Goal: Task Accomplishment & Management: Manage account settings

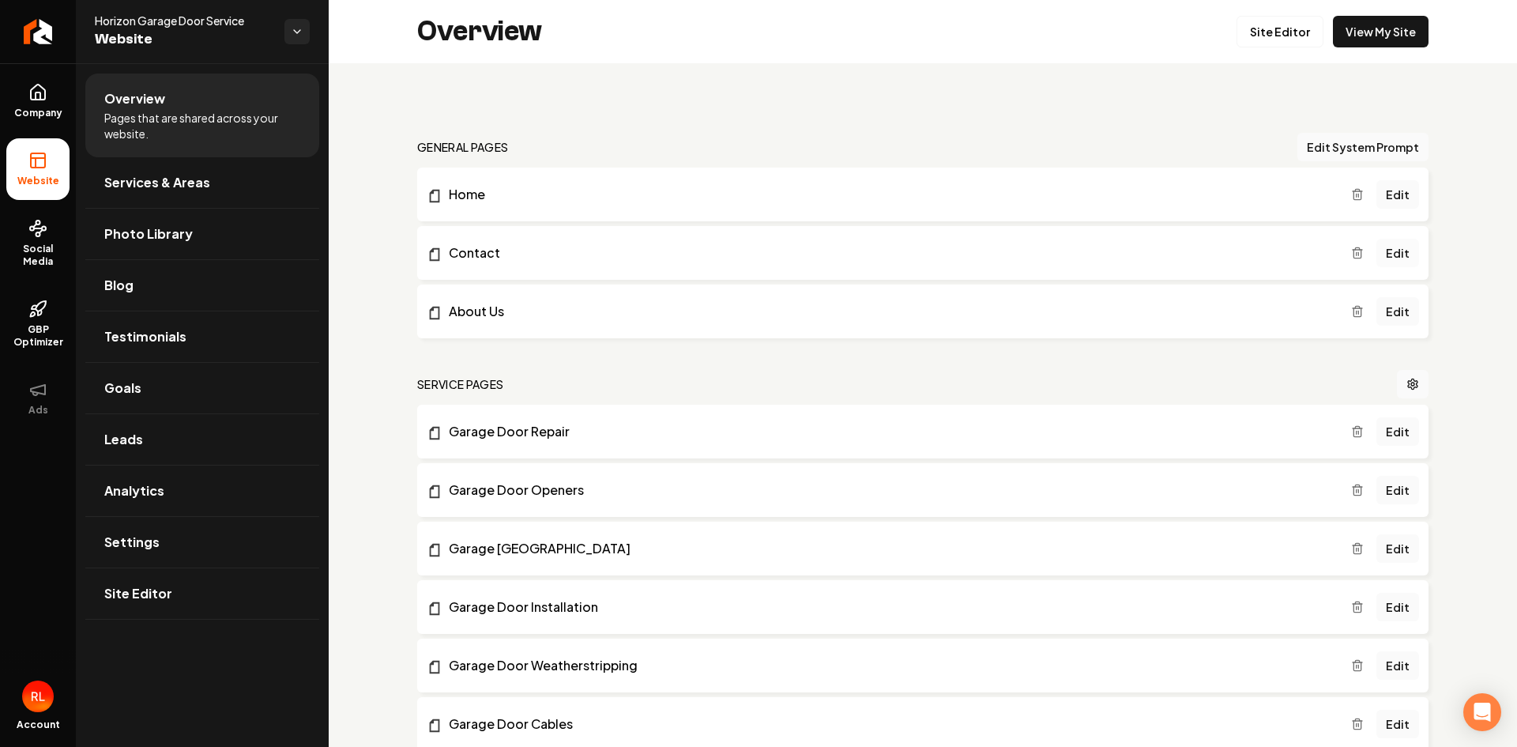
click at [1377, 251] on link "Edit" at bounding box center [1398, 253] width 43 height 28
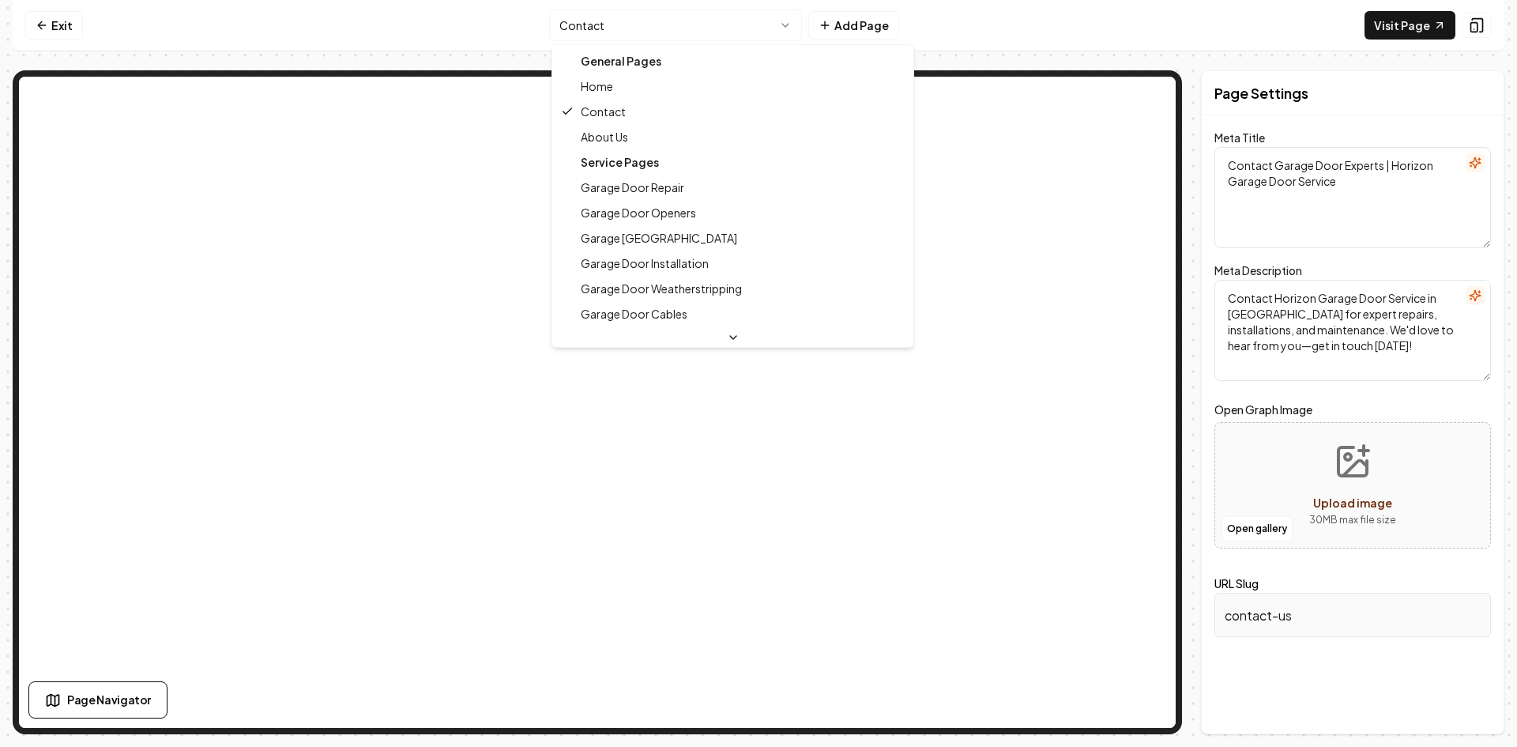
click at [790, 24] on html "Computer Required This feature is only available on a computer. Please switch t…" at bounding box center [758, 373] width 1517 height 747
click at [1015, 33] on html "Computer Required This feature is only available on a computer. Please switch t…" at bounding box center [758, 373] width 1517 height 747
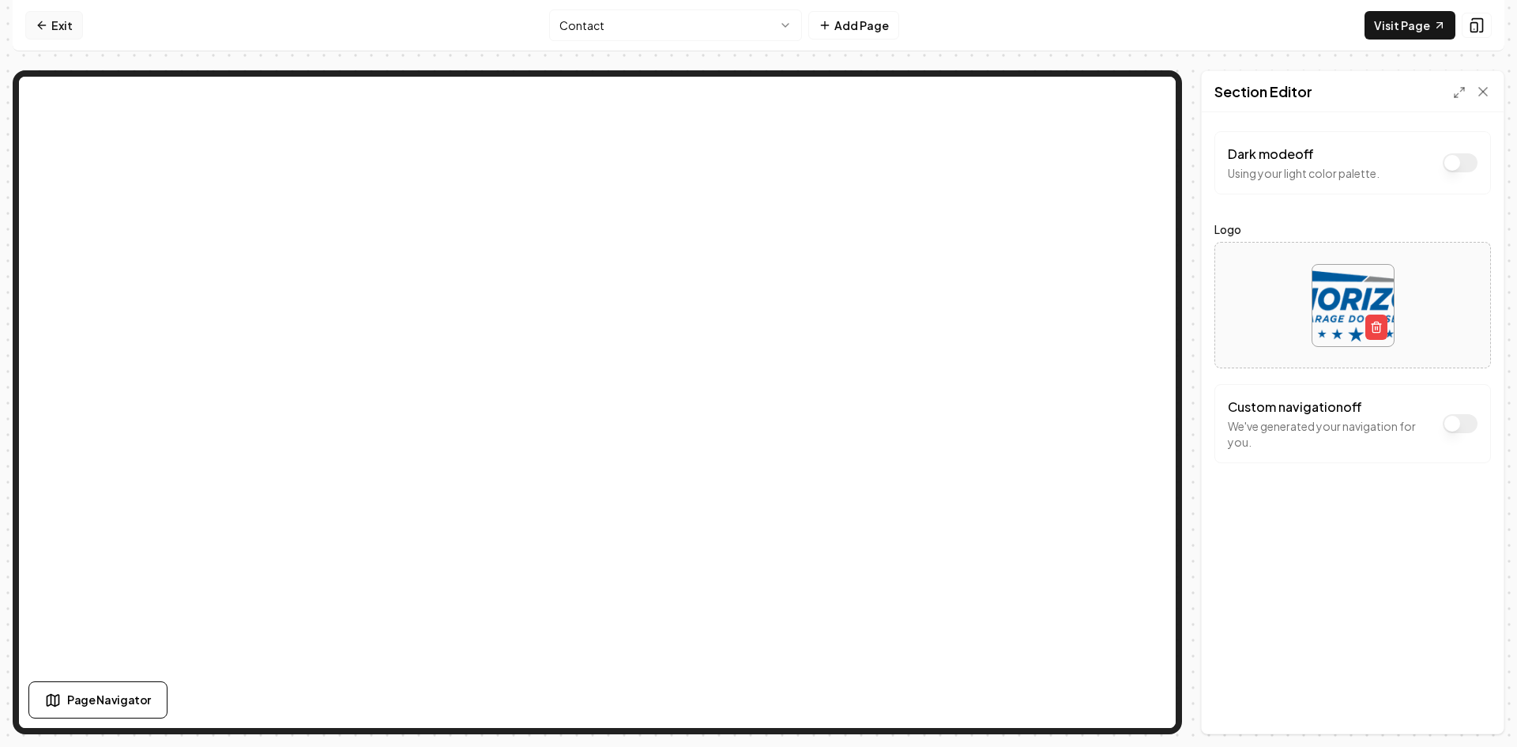
click at [55, 26] on link "Exit" at bounding box center [54, 25] width 58 height 28
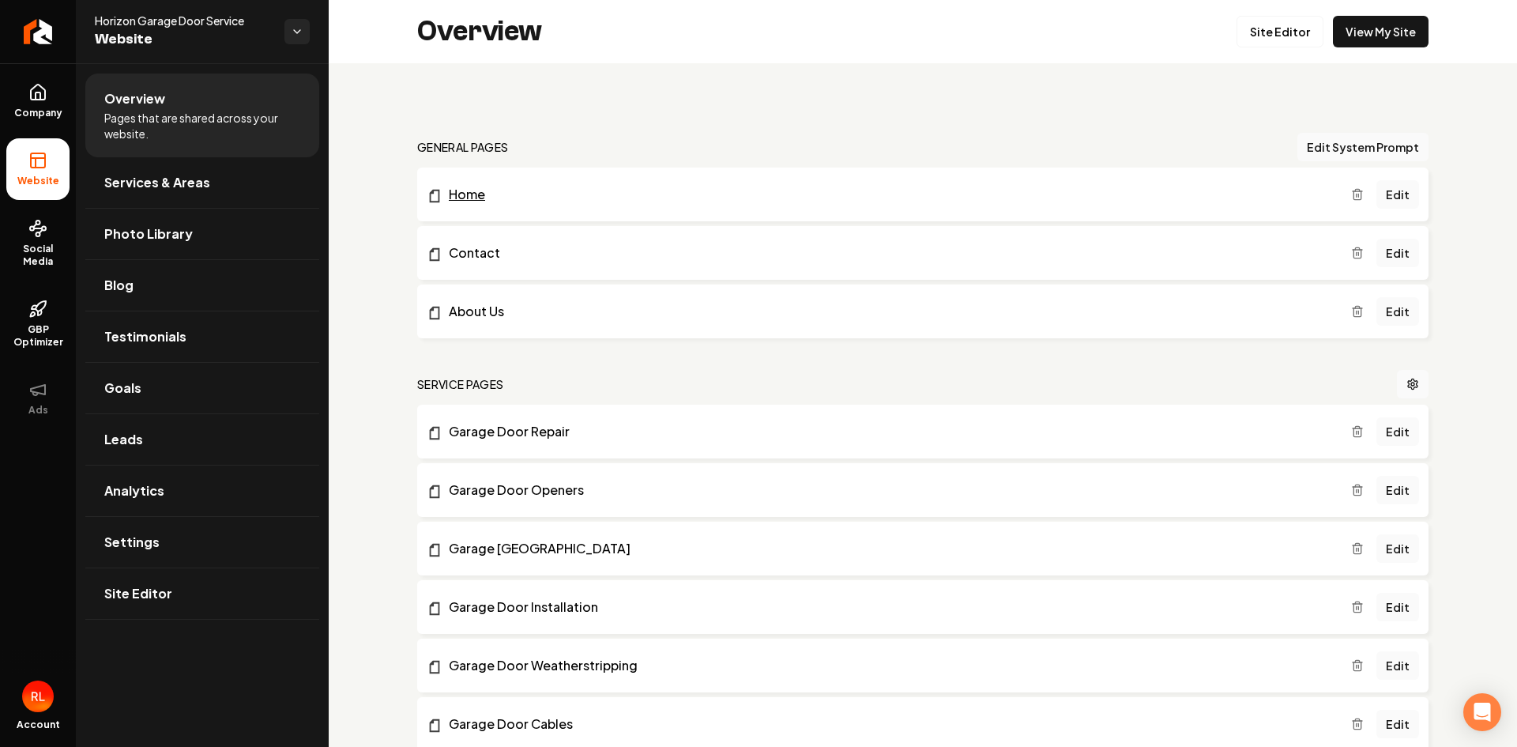
click at [578, 198] on link "Home" at bounding box center [889, 194] width 925 height 19
click at [140, 492] on span "Analytics" at bounding box center [134, 490] width 60 height 19
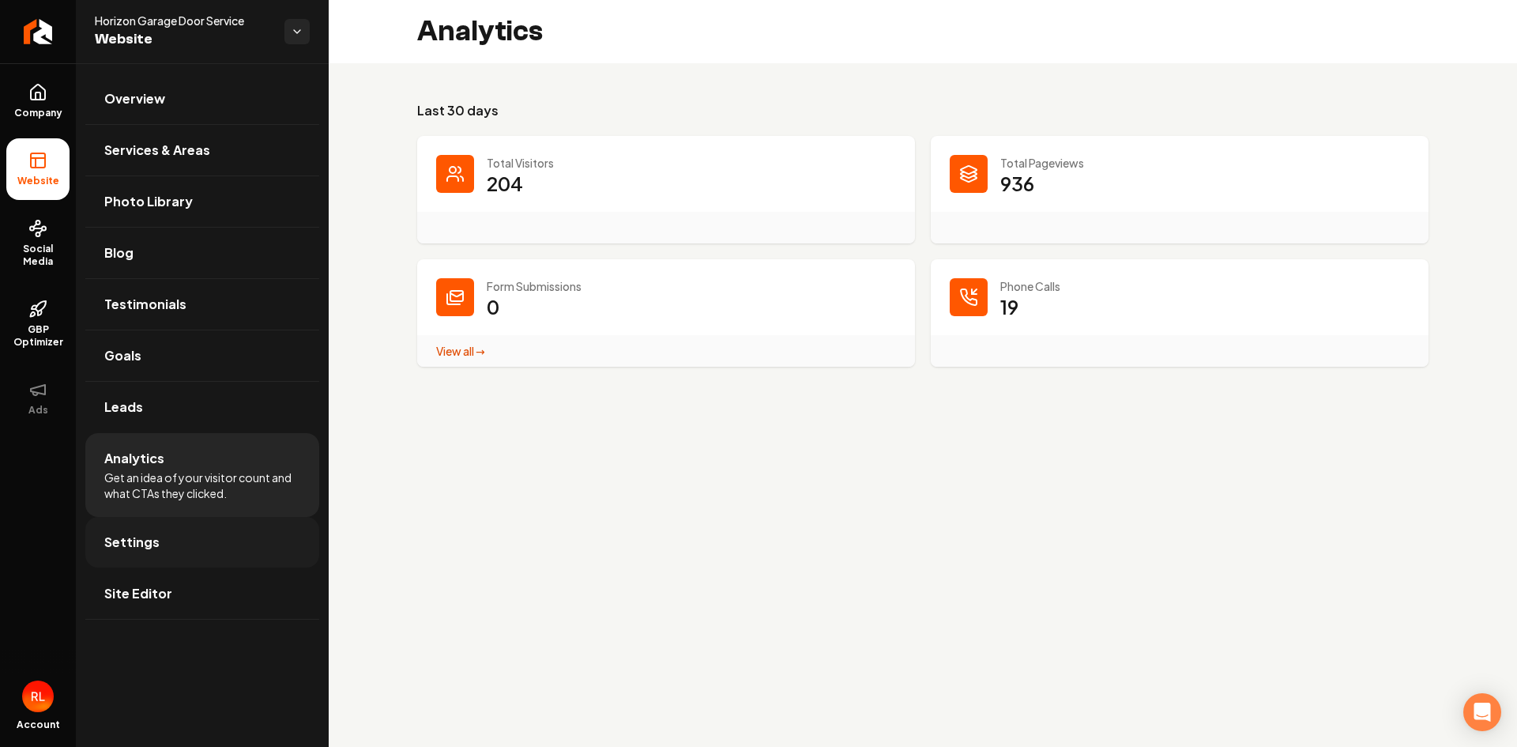
click at [168, 550] on link "Settings" at bounding box center [202, 542] width 234 height 51
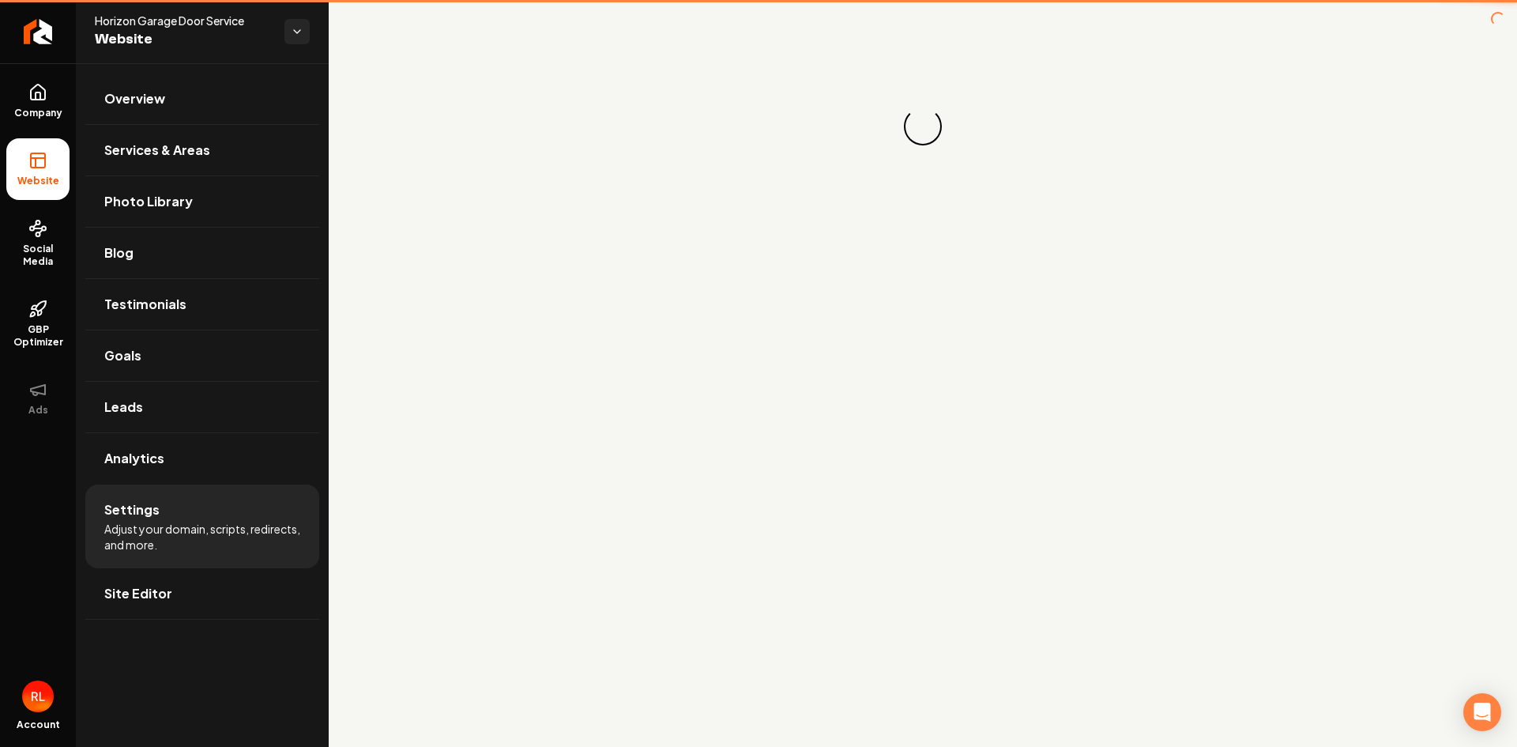
click at [168, 550] on span "Adjust your domain, scripts, redirects, and more." at bounding box center [202, 537] width 196 height 32
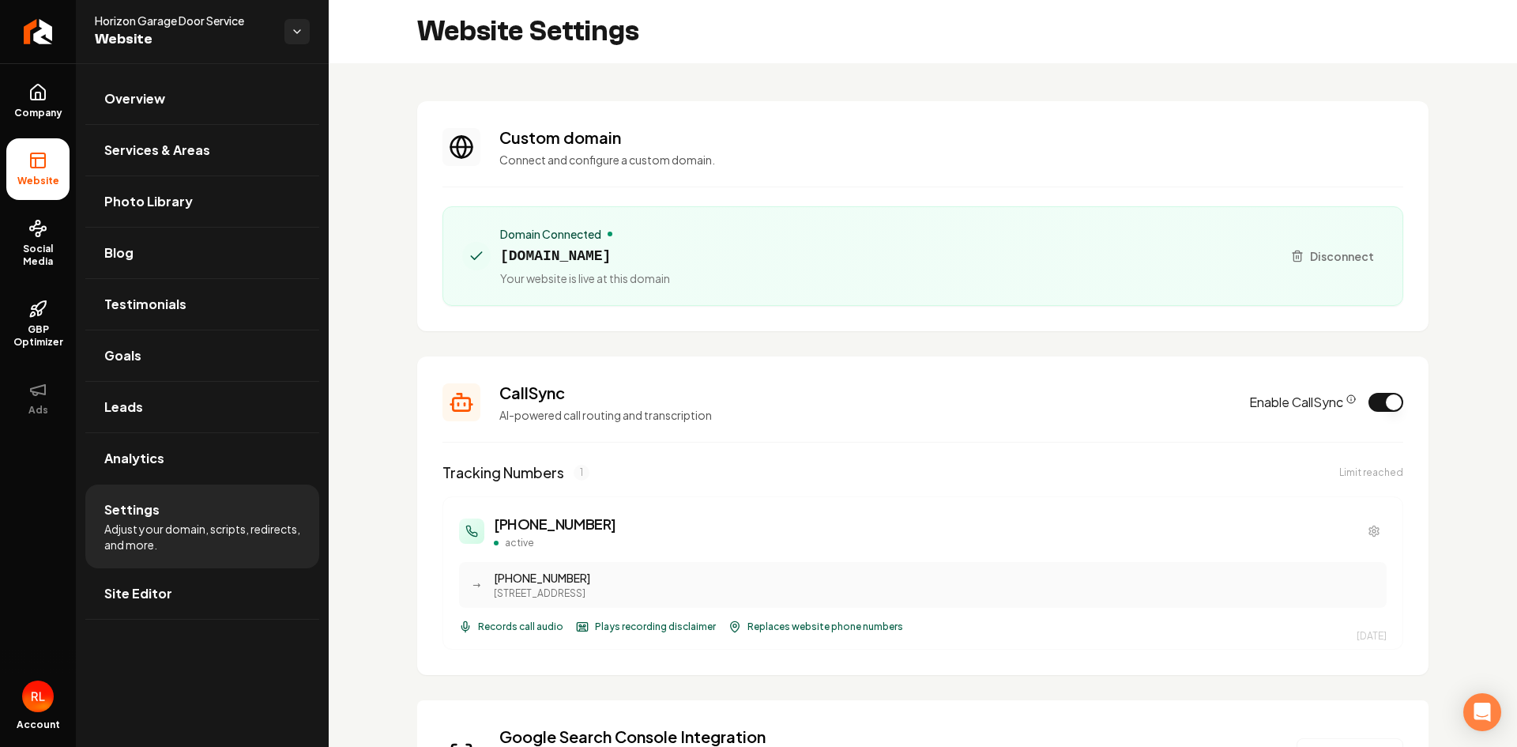
scroll to position [132, 0]
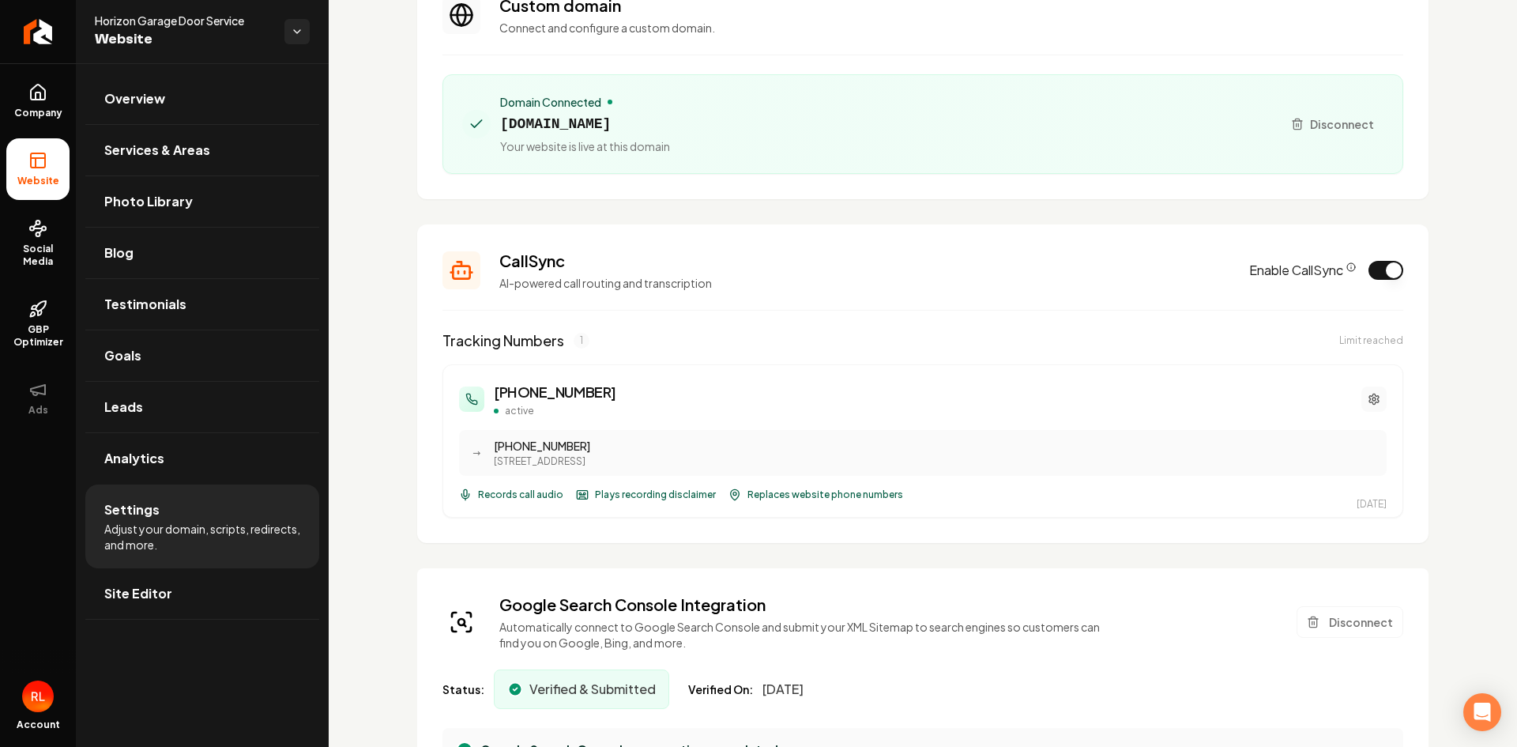
click at [1368, 397] on icon "Main content area" at bounding box center [1374, 399] width 13 height 13
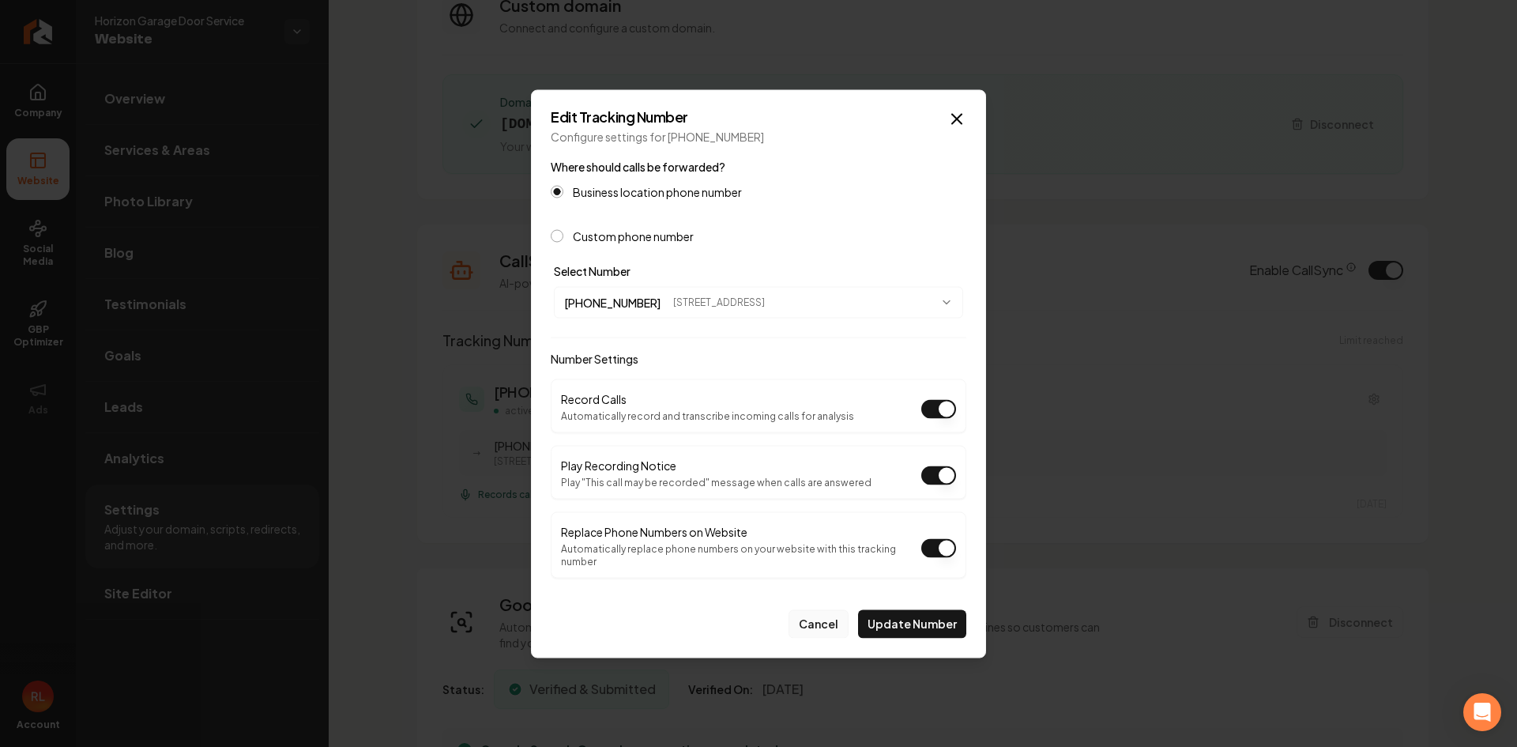
click at [826, 620] on button "Cancel" at bounding box center [819, 623] width 60 height 28
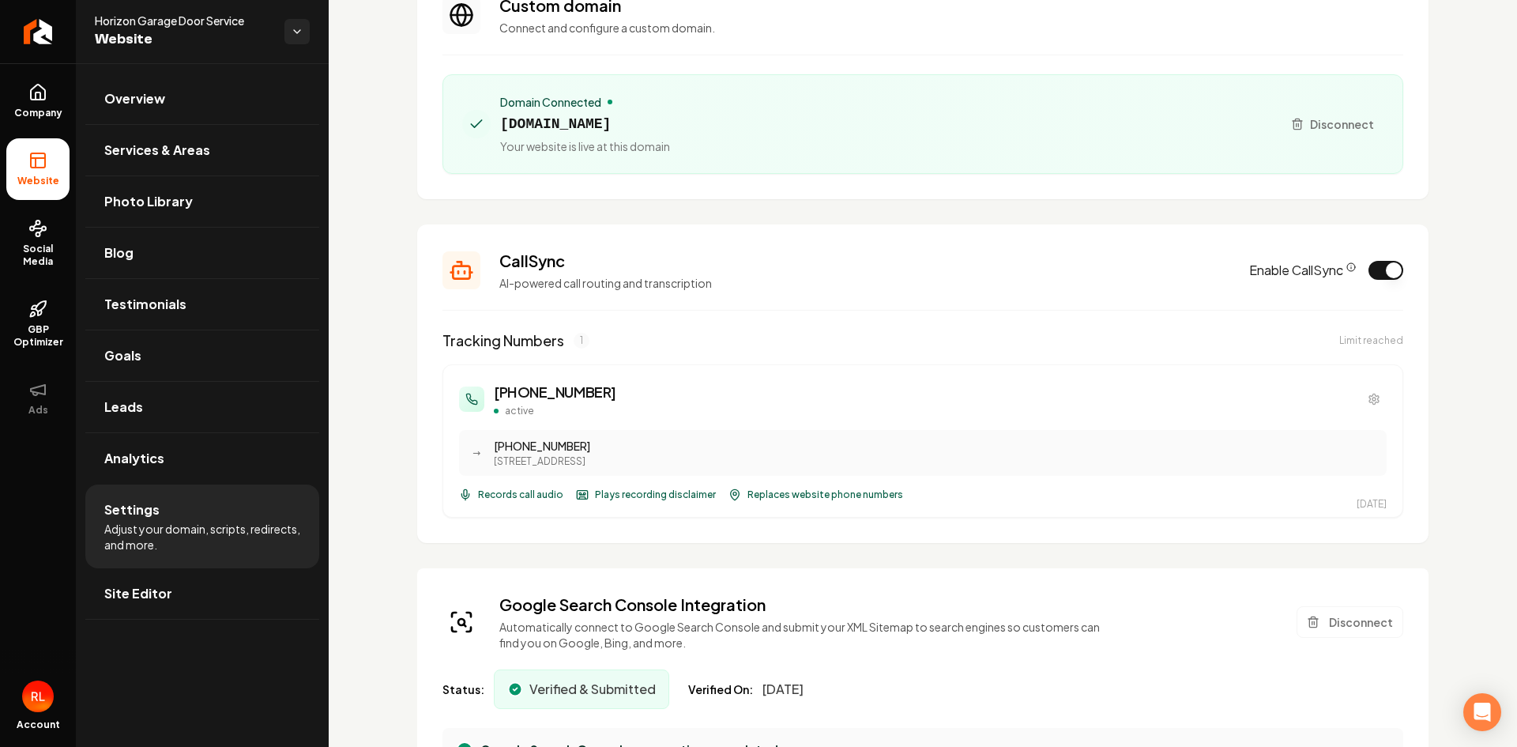
click at [729, 494] on icon "Main content area" at bounding box center [735, 494] width 13 height 13
click at [763, 499] on span "Replaces website phone numbers" at bounding box center [826, 494] width 156 height 13
click at [537, 266] on h3 "CallSync" at bounding box center [864, 261] width 731 height 22
drag, startPoint x: 496, startPoint y: 256, endPoint x: 563, endPoint y: 265, distance: 67.7
click at [558, 264] on div "CallSync AI-powered call routing and transcription Enable CallSync" at bounding box center [923, 270] width 961 height 41
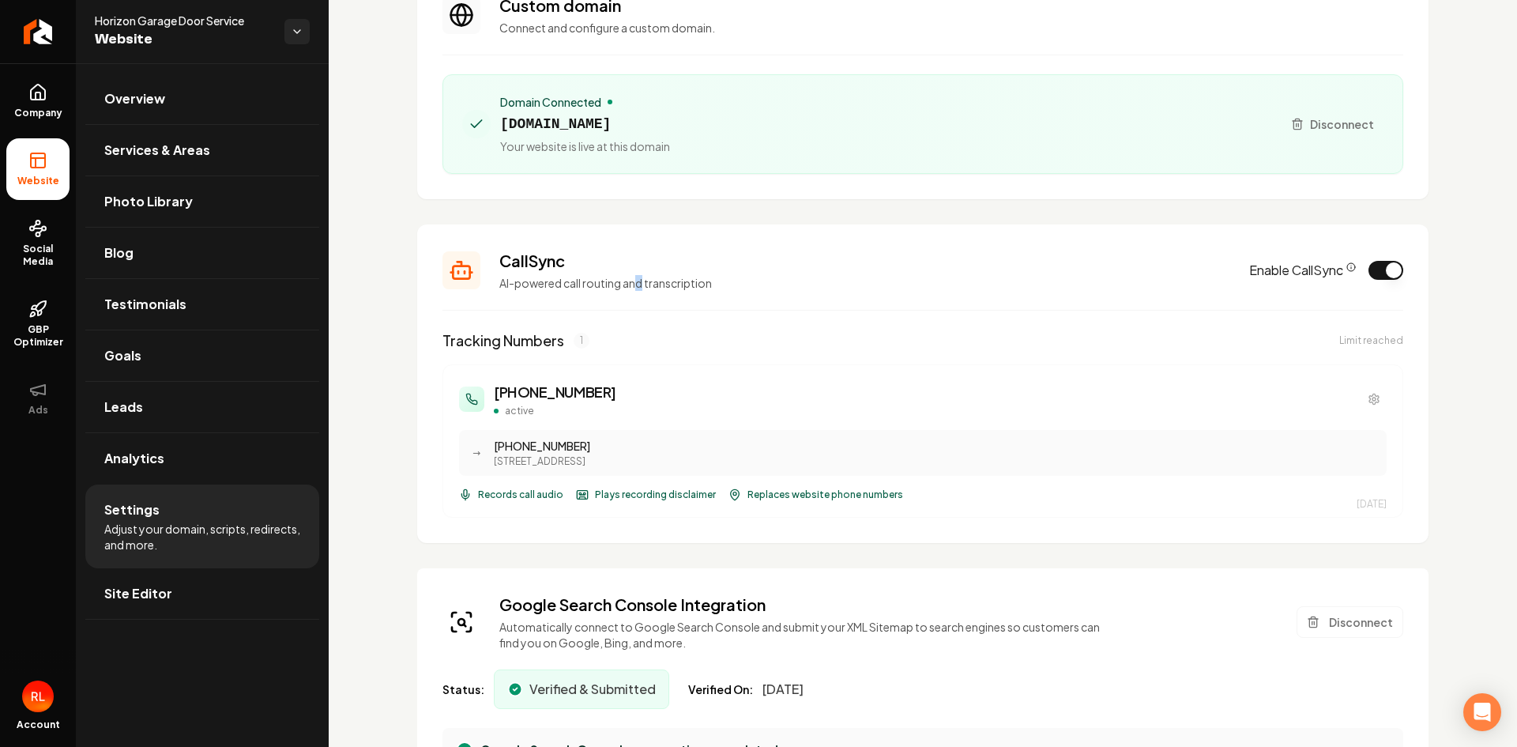
click at [639, 275] on div "CallSync AI-powered call routing and transcription" at bounding box center [864, 270] width 731 height 41
drag, startPoint x: 550, startPoint y: 394, endPoint x: 569, endPoint y: 386, distance: 20.3
click at [552, 393] on h3 "[PHONE_NUMBER]" at bounding box center [555, 392] width 122 height 22
click at [480, 454] on span "→" at bounding box center [477, 453] width 8 height 13
click at [557, 458] on div "[STREET_ADDRESS]" at bounding box center [936, 461] width 884 height 13
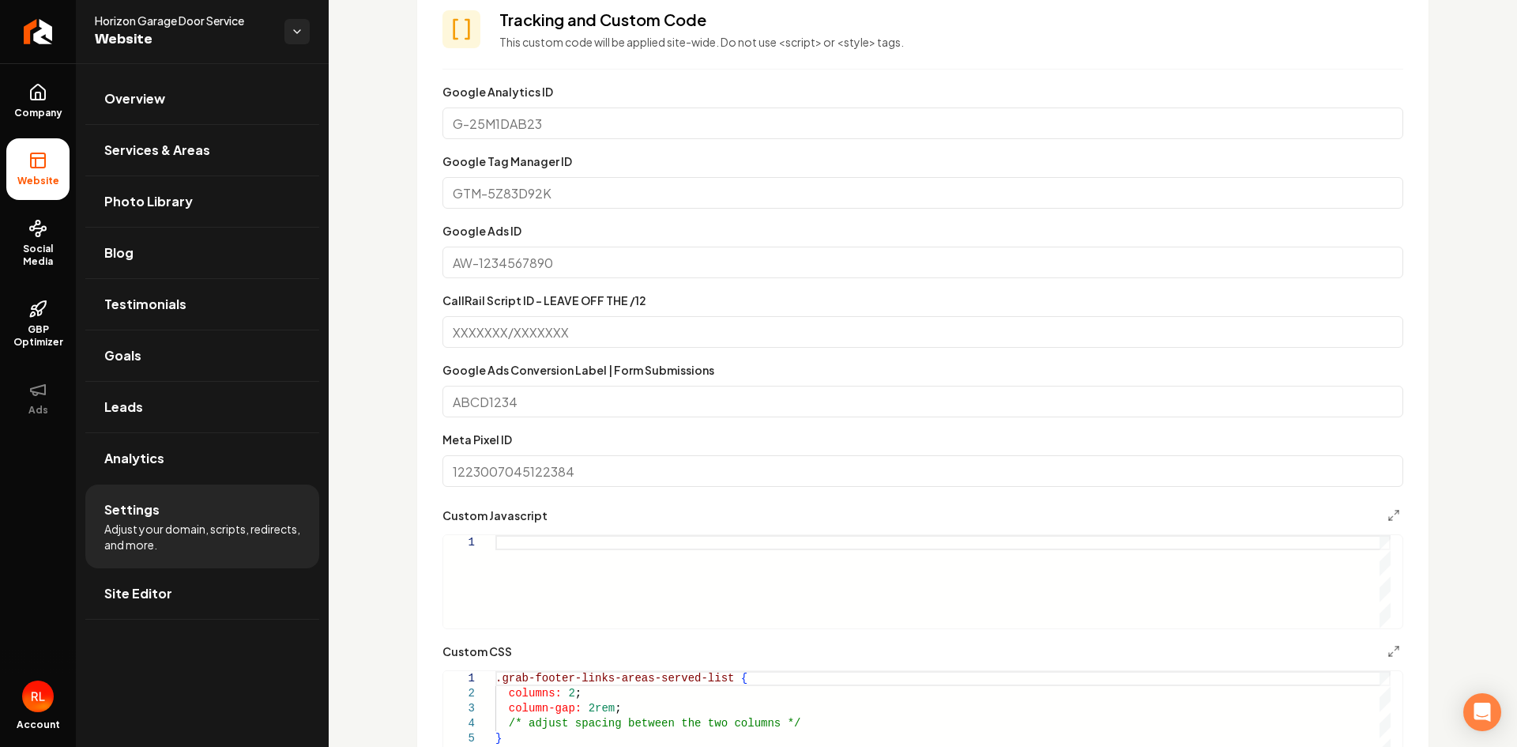
scroll to position [1317, 0]
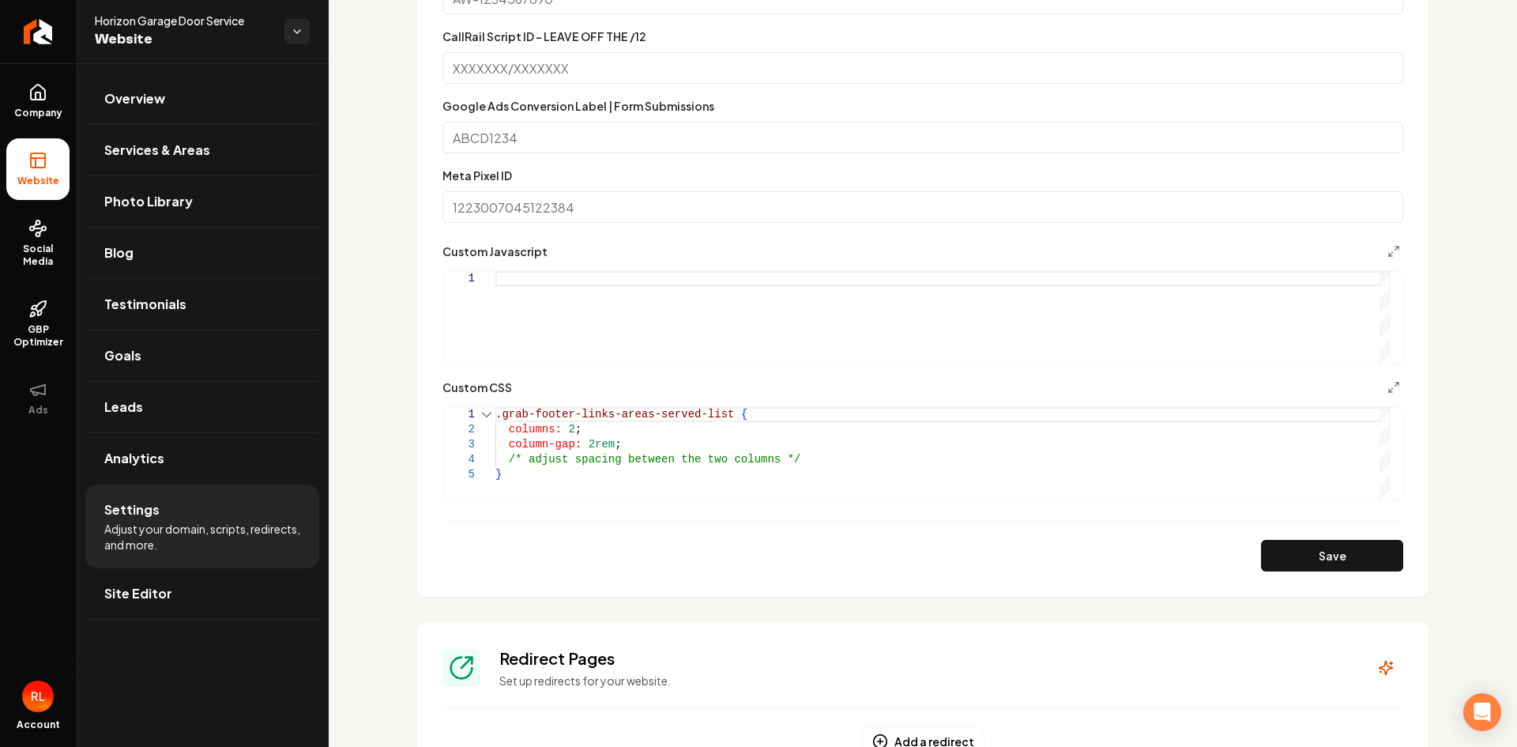
click at [484, 417] on div "Main content area" at bounding box center [487, 414] width 21 height 15
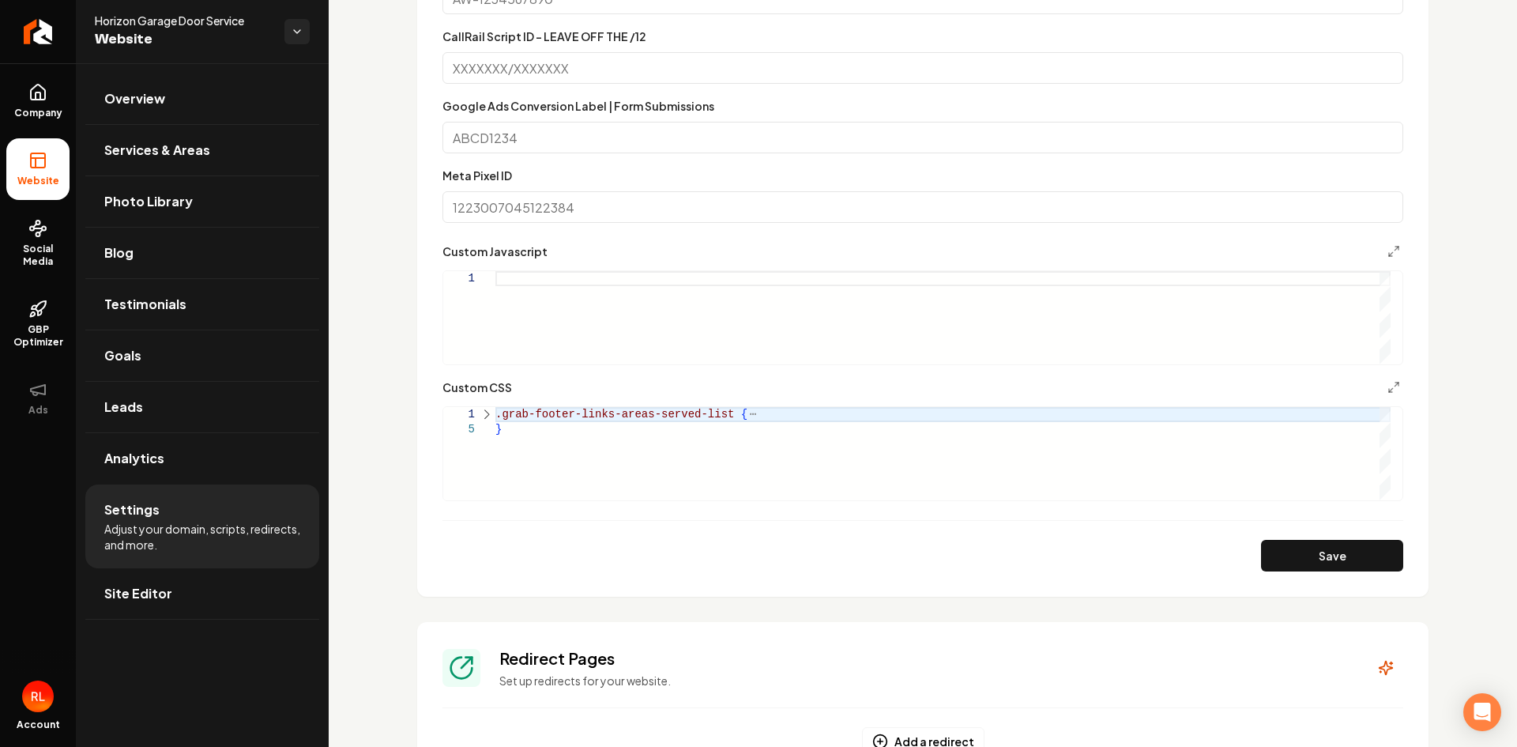
click at [484, 416] on div "Main content area" at bounding box center [487, 414] width 21 height 15
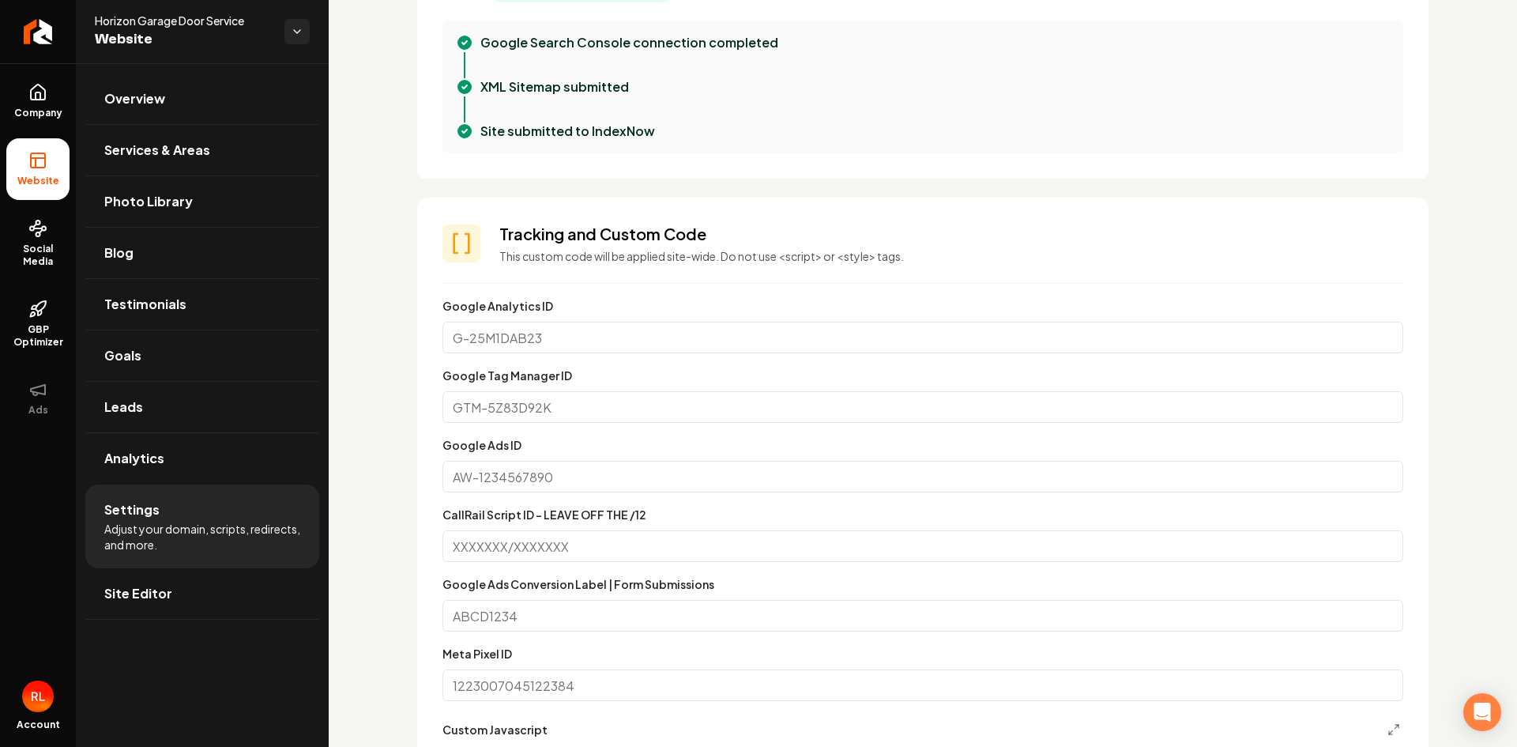
scroll to position [313, 0]
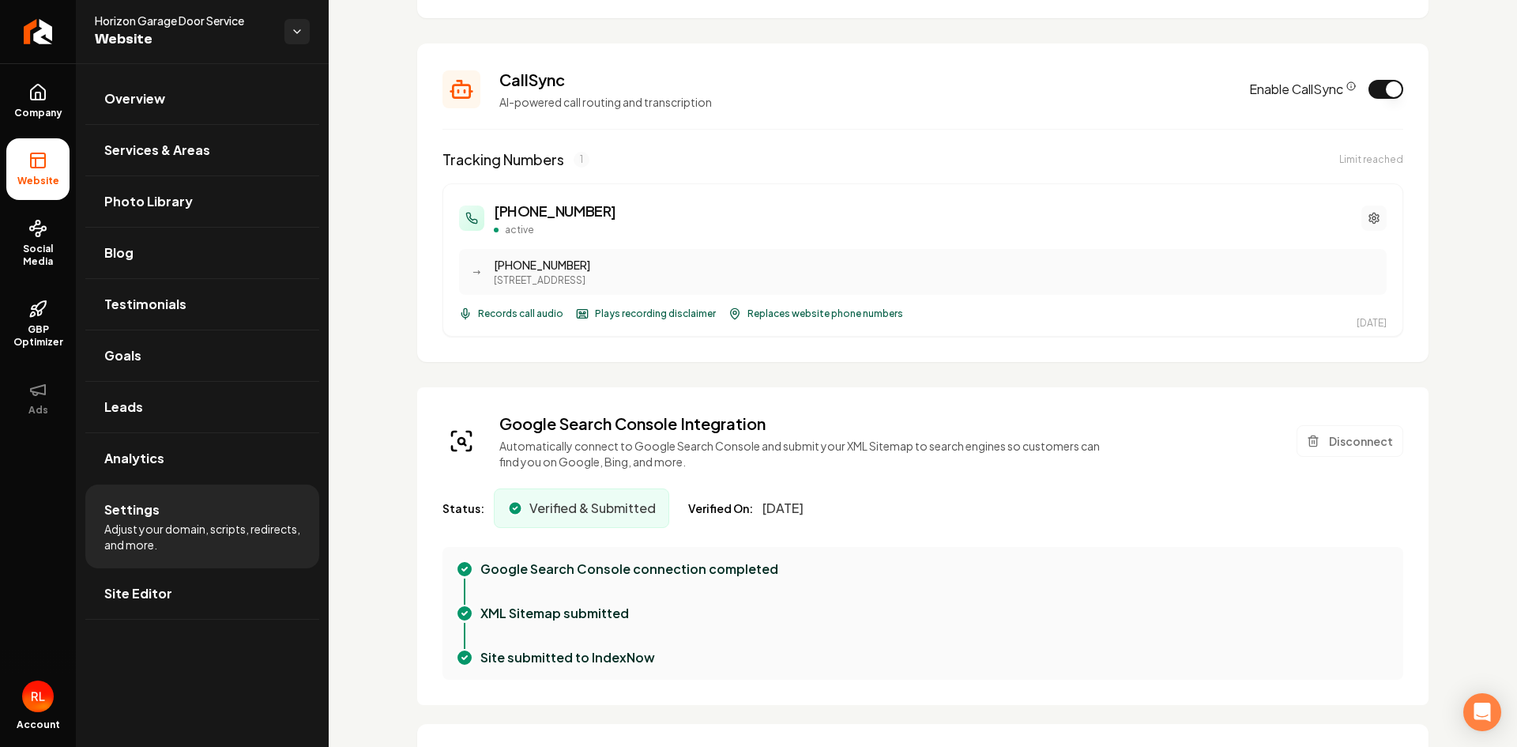
click at [1368, 220] on icon "Main content area" at bounding box center [1374, 218] width 13 height 13
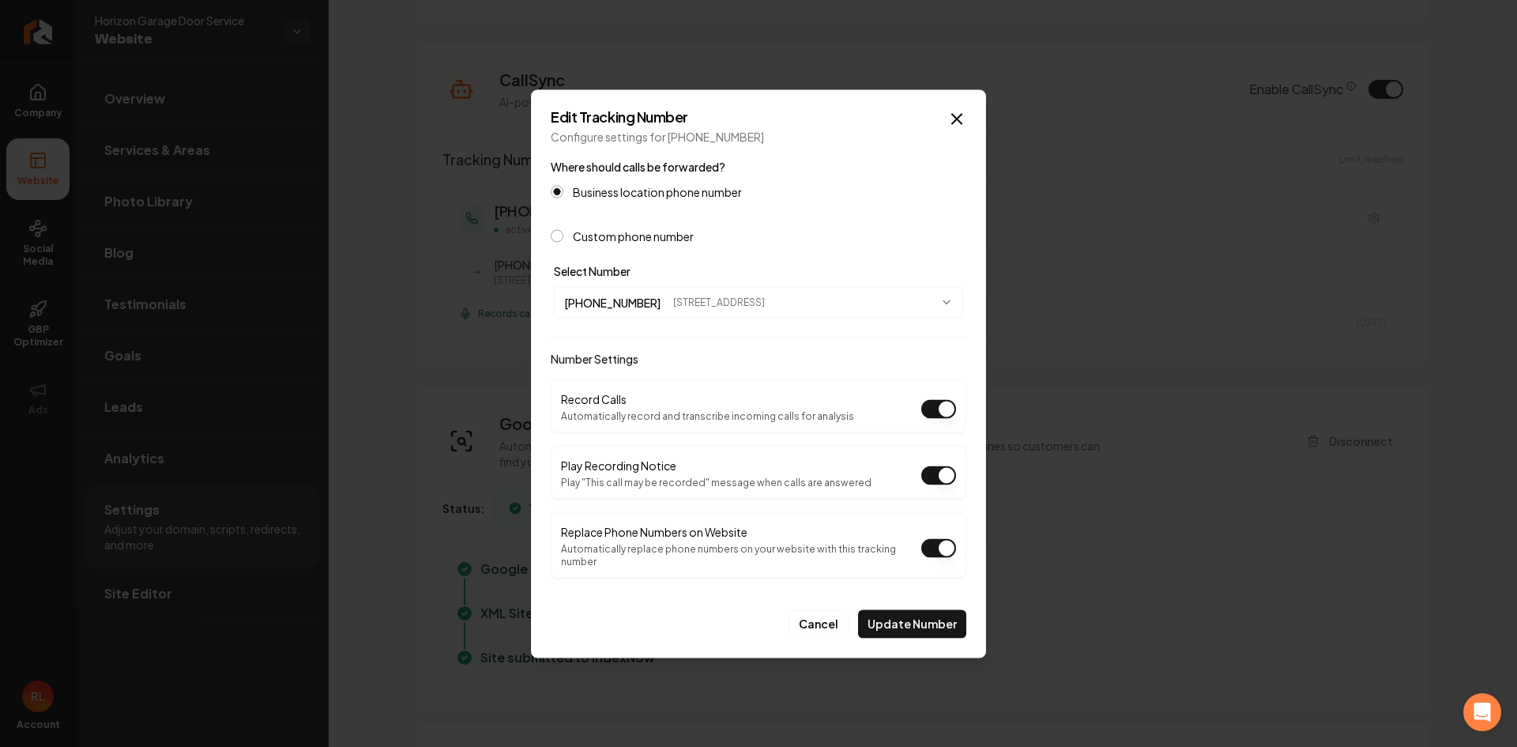
click at [944, 311] on body "Company Website Social Media GBP Optimizer Ads Account Horizon Garage Door Serv…" at bounding box center [758, 373] width 1517 height 747
click at [560, 242] on button "Custom phone number" at bounding box center [557, 235] width 13 height 13
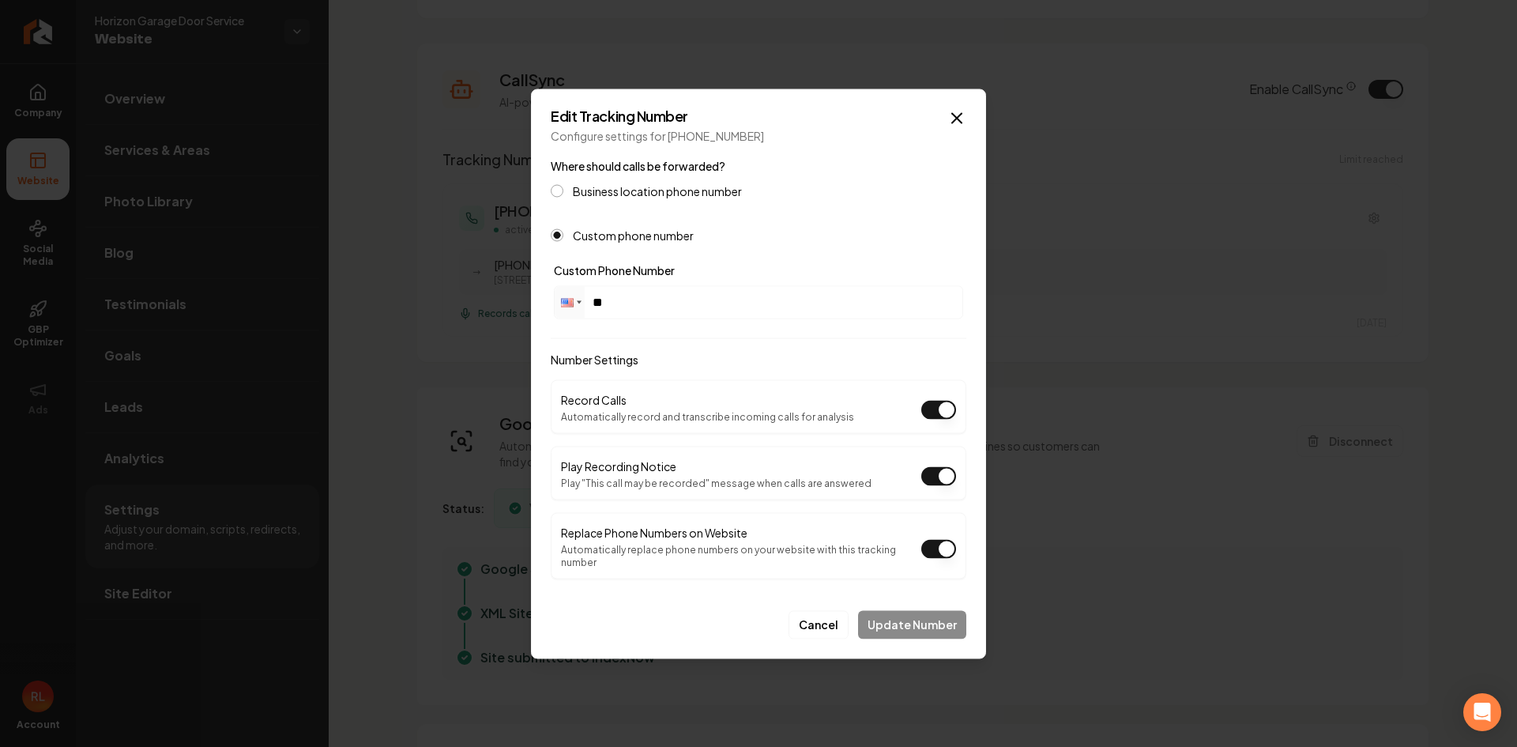
click at [557, 197] on button "Business location phone number" at bounding box center [557, 190] width 13 height 13
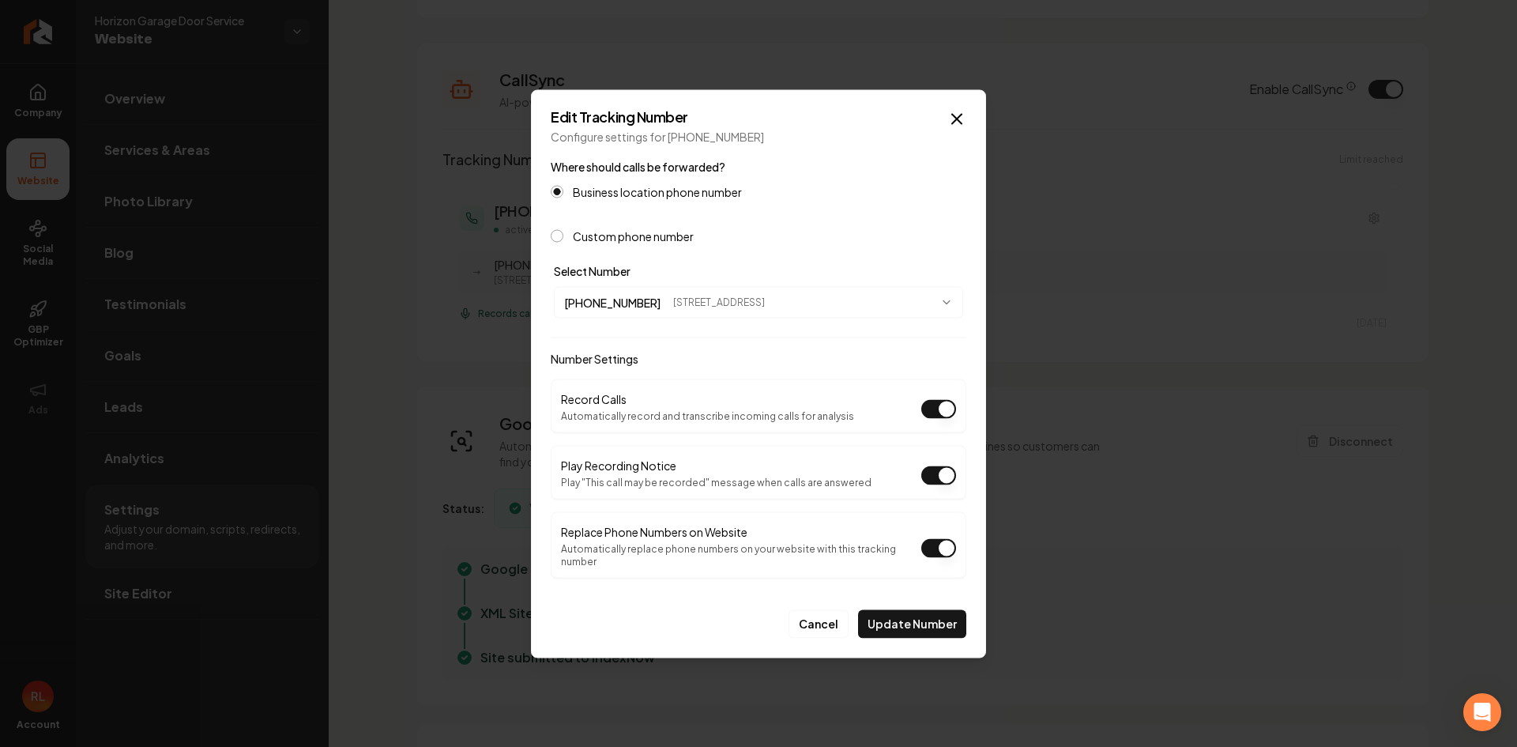
click at [947, 484] on button "Play Recording Notice" at bounding box center [938, 474] width 35 height 19
click at [944, 546] on button "Replace Phone Numbers on Website" at bounding box center [938, 547] width 35 height 19
click at [942, 415] on button "Record Calls" at bounding box center [938, 408] width 35 height 19
click at [910, 618] on button "Update Number" at bounding box center [912, 623] width 108 height 28
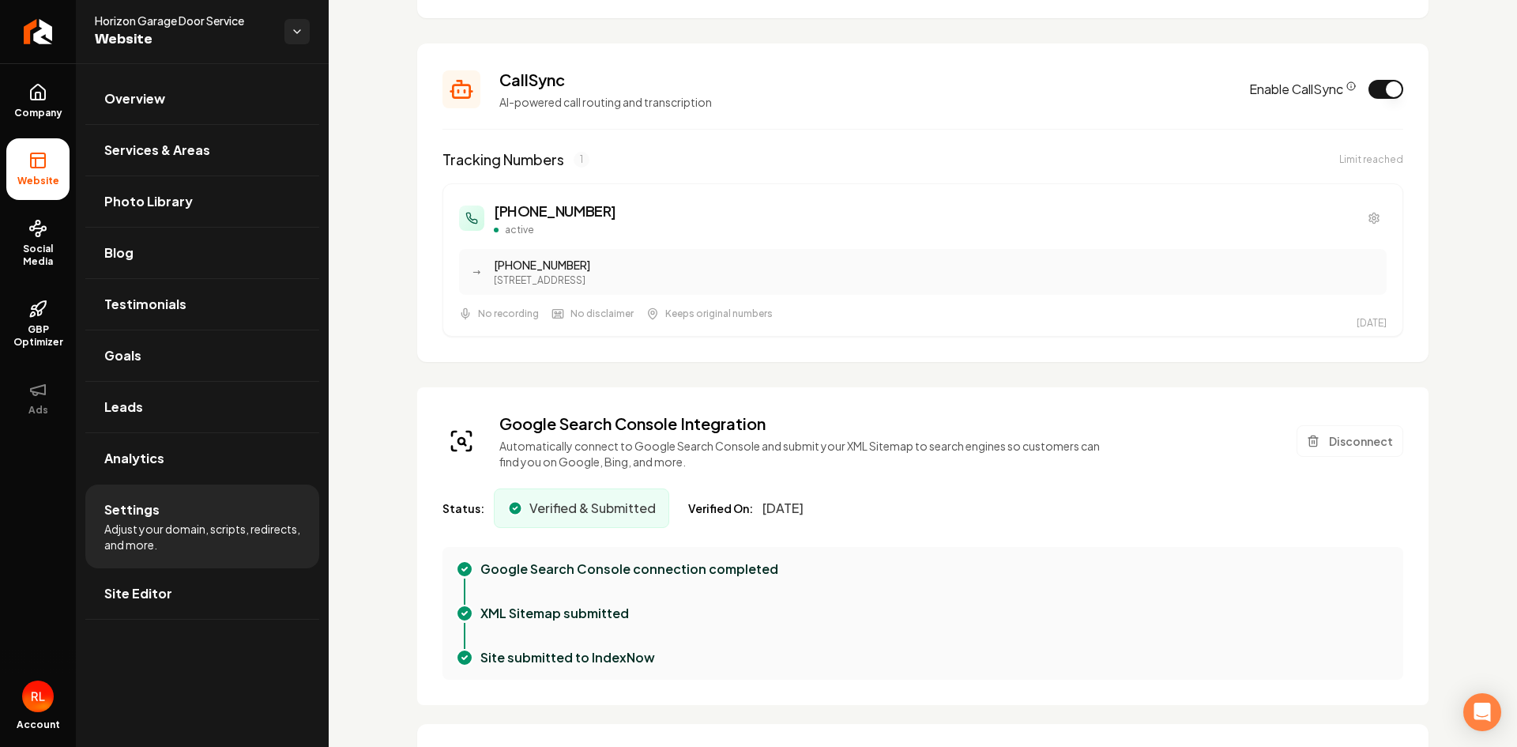
click at [693, 317] on span "Keeps original numbers" at bounding box center [718, 313] width 107 height 13
click at [1370, 217] on icon "Main content area" at bounding box center [1374, 218] width 9 height 10
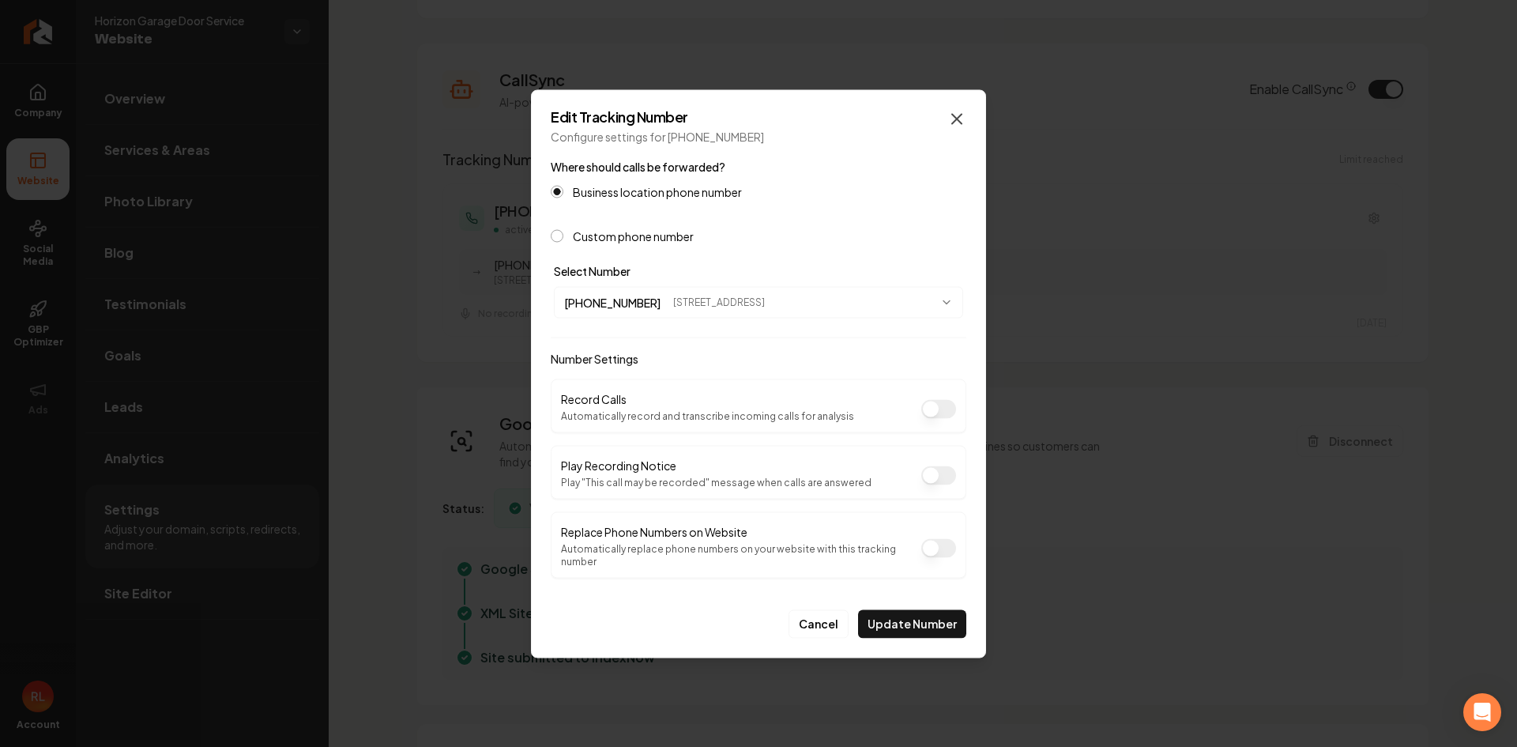
click at [958, 121] on icon "button" at bounding box center [957, 118] width 19 height 19
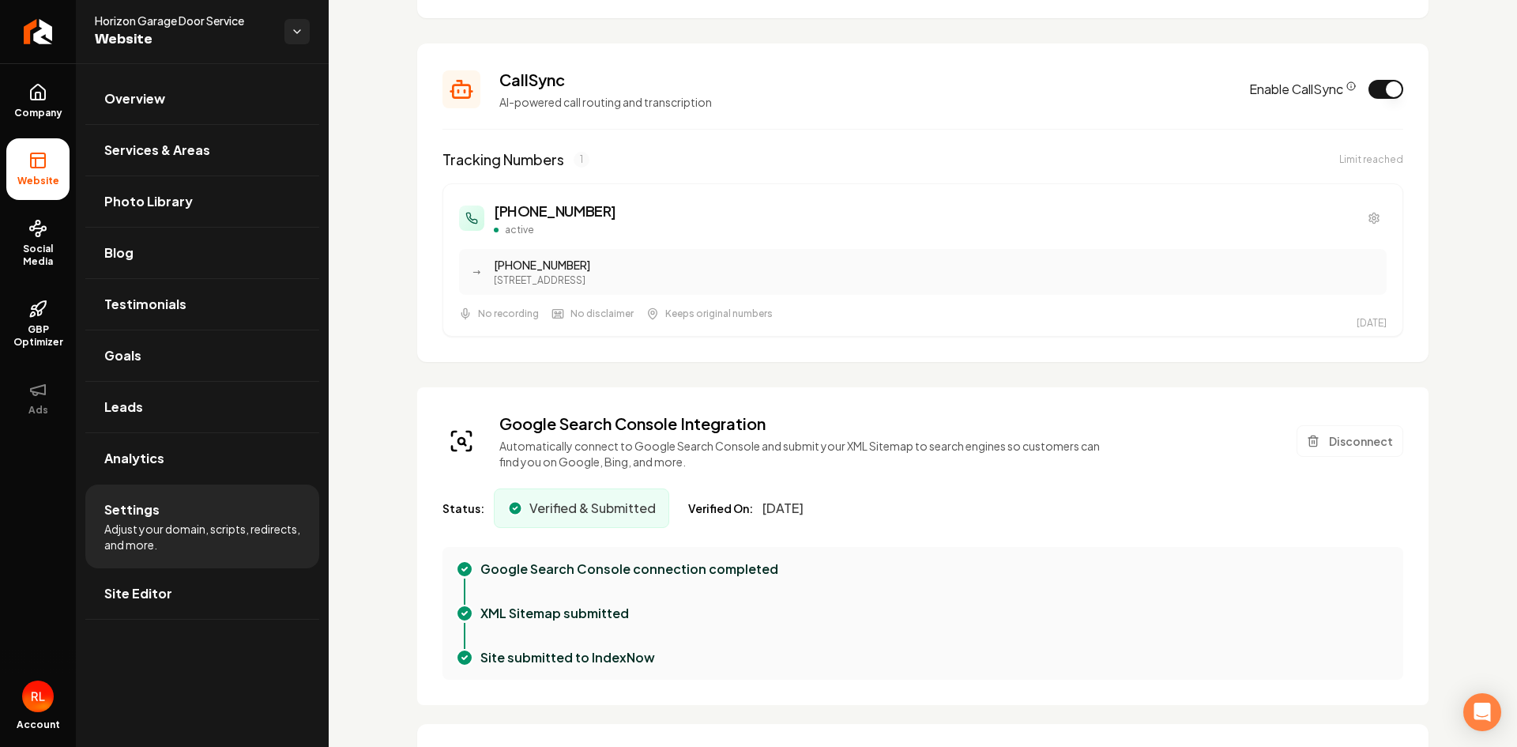
click at [561, 218] on h3 "[PHONE_NUMBER]" at bounding box center [555, 211] width 122 height 22
click at [1381, 92] on button "Enable CallSync" at bounding box center [1386, 89] width 35 height 19
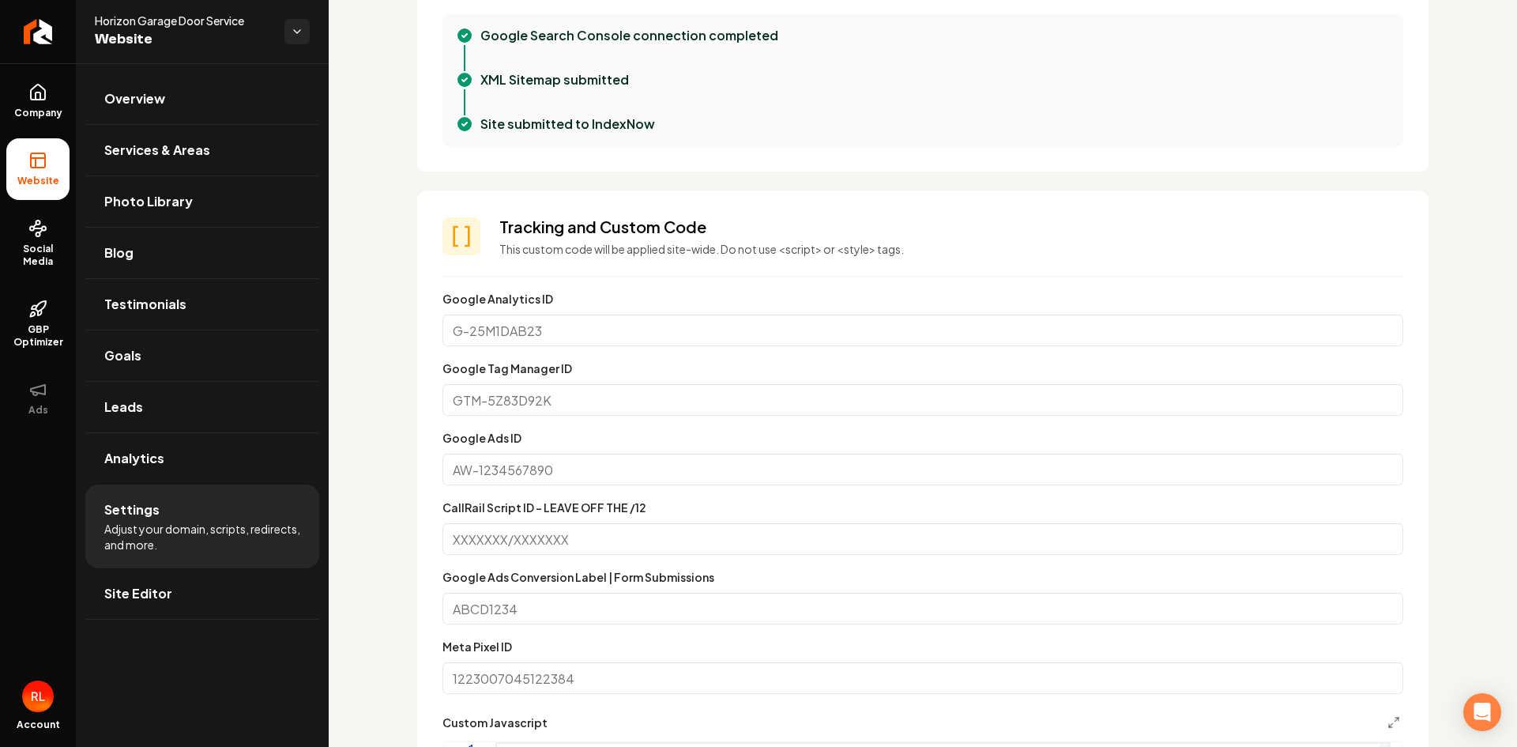
scroll to position [395, 0]
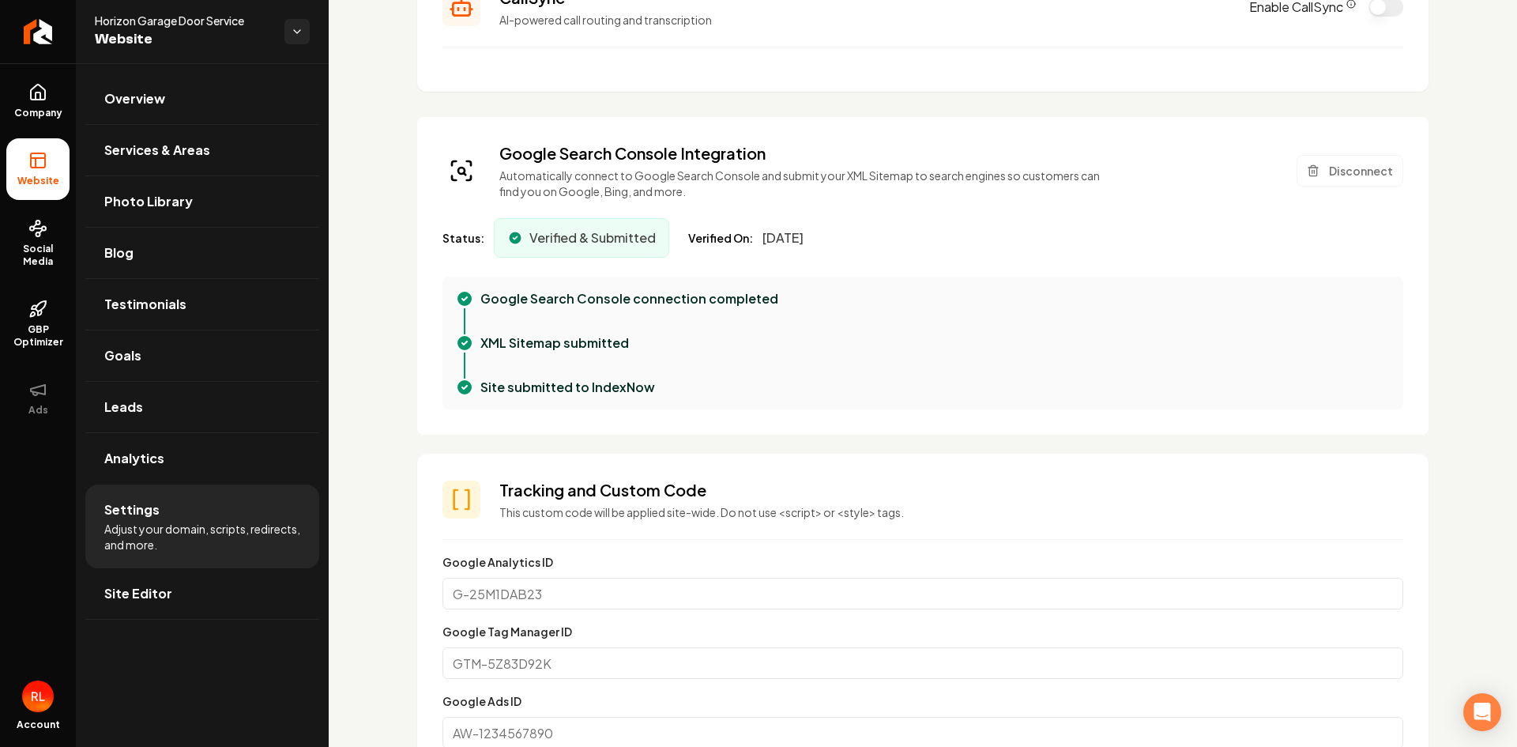
click at [566, 160] on h3 "Google Search Console Integration" at bounding box center [805, 153] width 612 height 22
click at [587, 199] on div "Google Search Console Integration Automatically connect to Google Search Consol…" at bounding box center [923, 276] width 1012 height 318
click at [586, 228] on span "Verified & Submitted" at bounding box center [592, 237] width 126 height 19
drag, startPoint x: 791, startPoint y: 242, endPoint x: 697, endPoint y: 254, distance: 94.8
click at [789, 241] on span "[DATE]" at bounding box center [783, 237] width 41 height 19
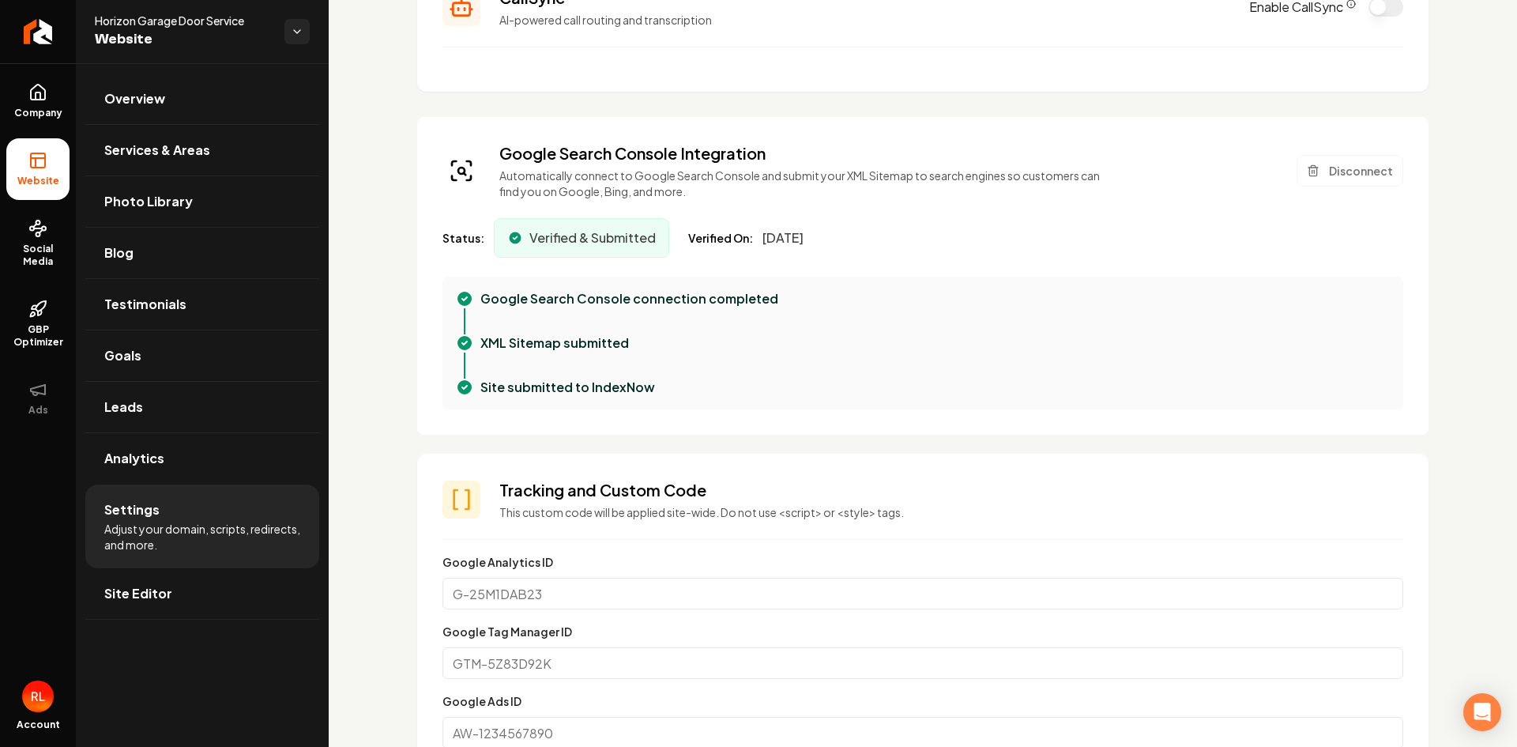
click at [692, 255] on div "Status: Verified & Submitted Verified On: [DATE]" at bounding box center [923, 238] width 961 height 40
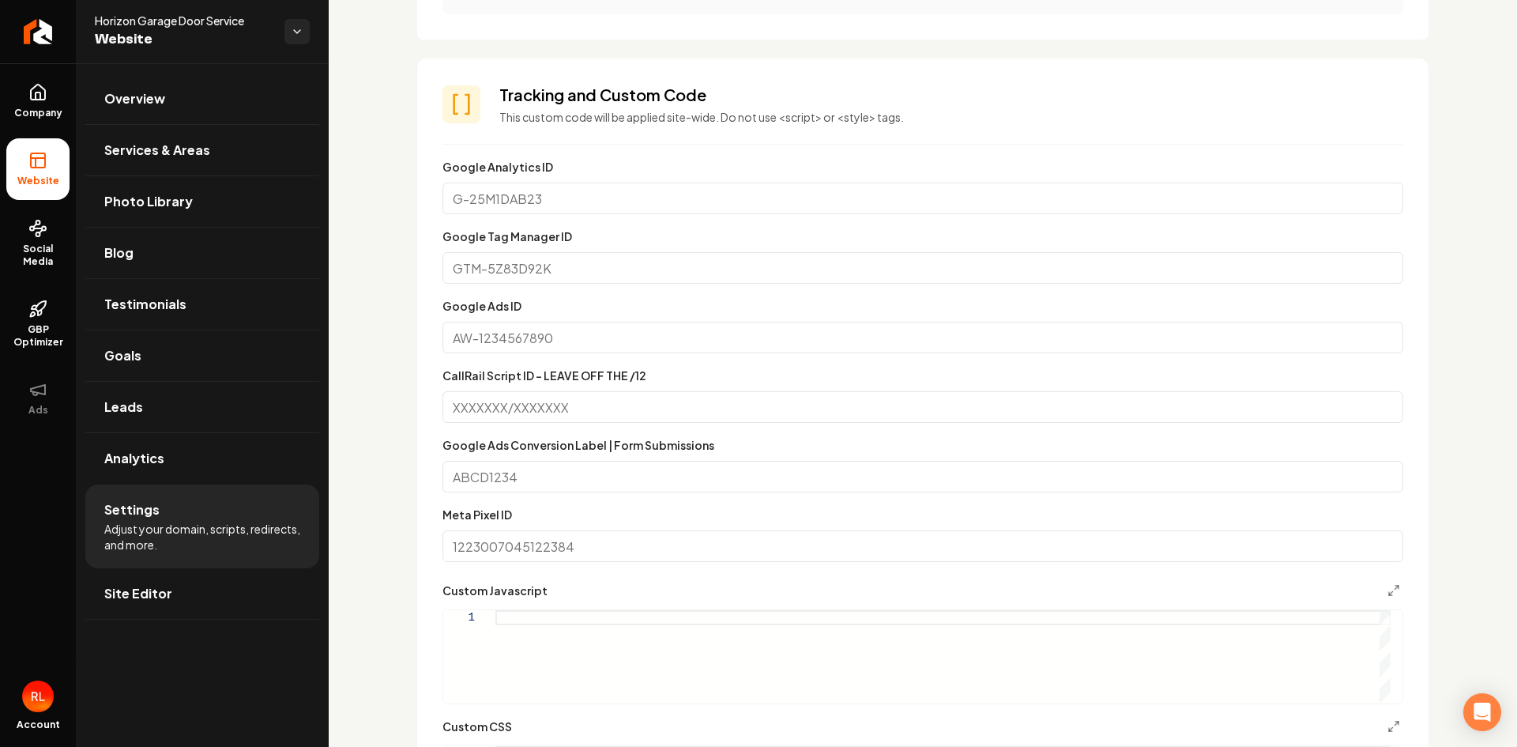
scroll to position [263, 0]
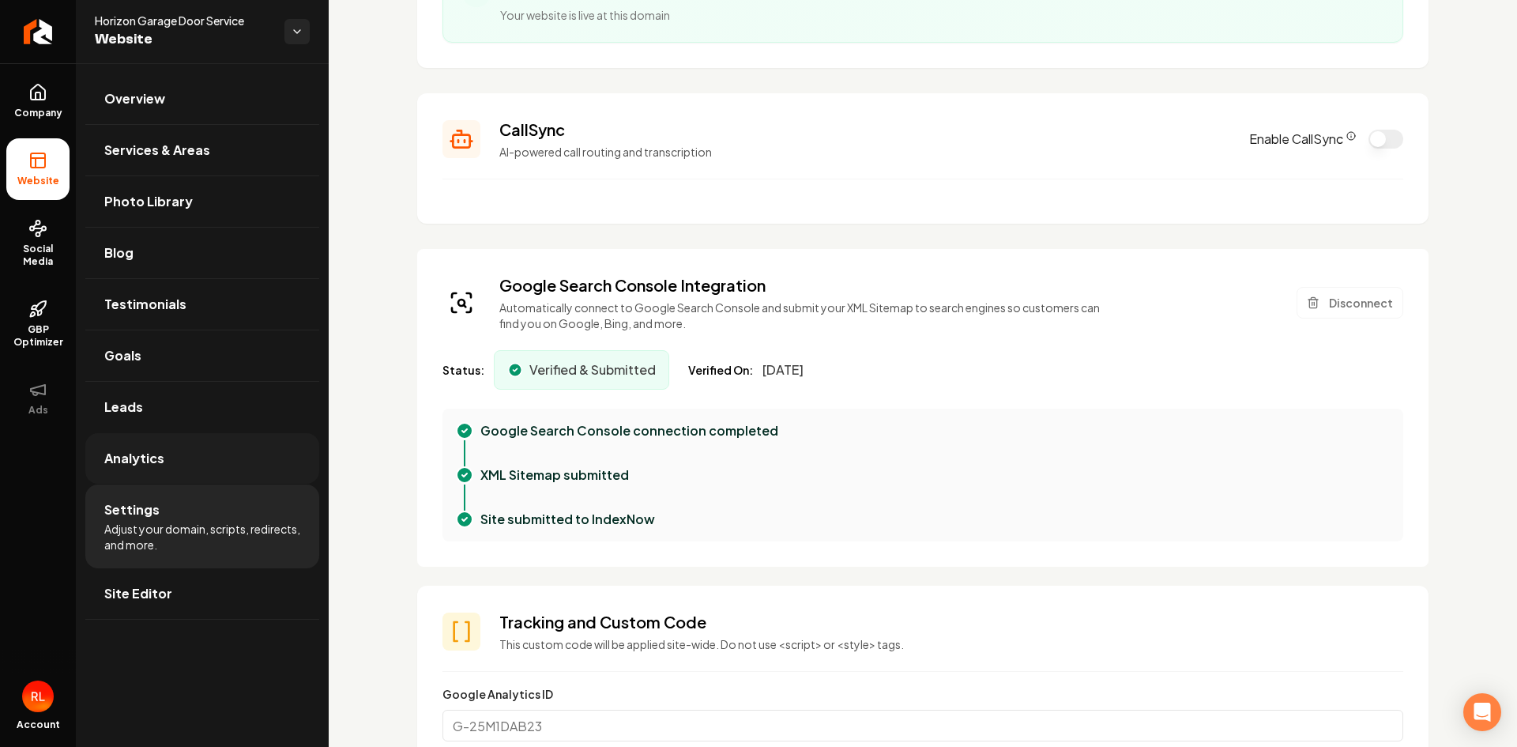
click at [108, 469] on link "Analytics" at bounding box center [202, 458] width 234 height 51
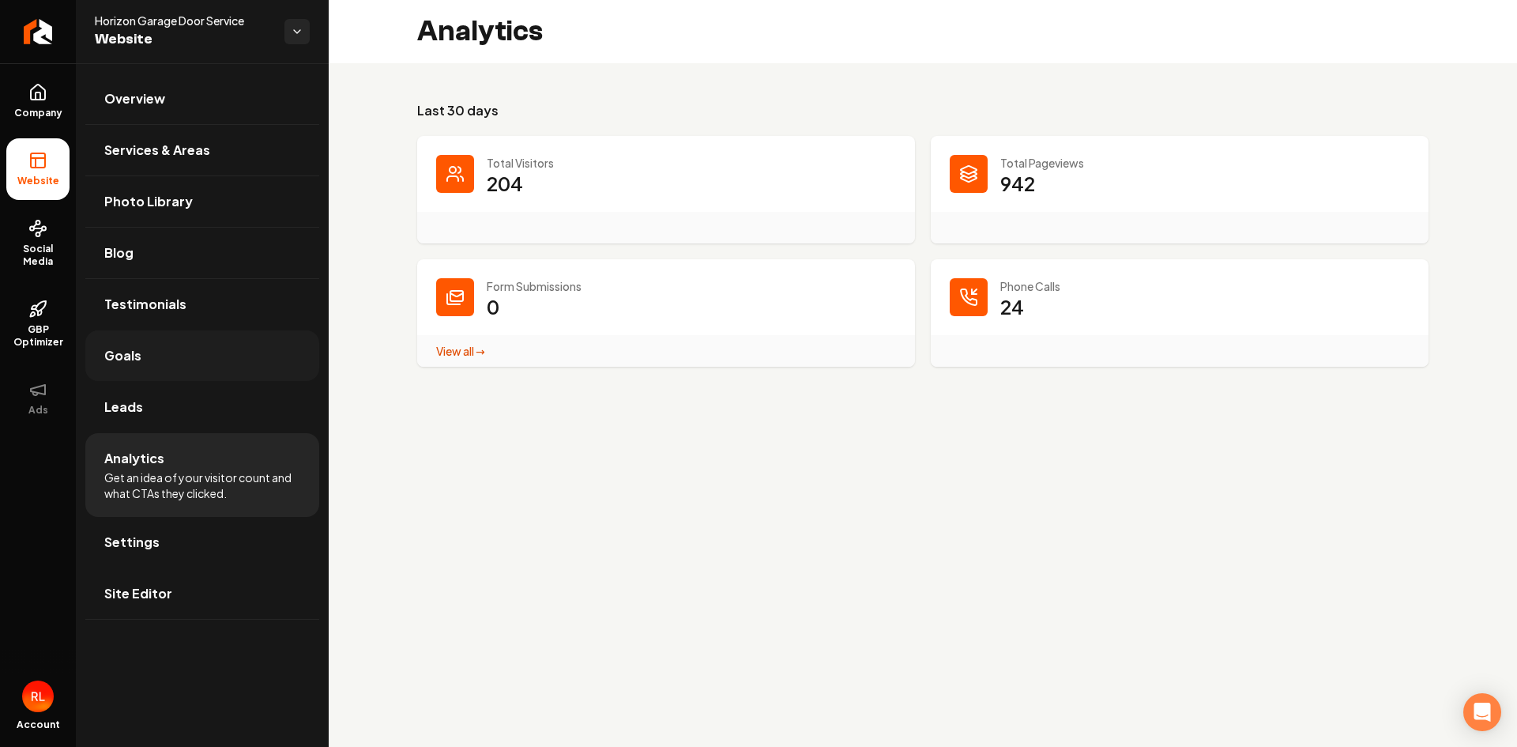
click at [127, 356] on span "Goals" at bounding box center [122, 355] width 37 height 19
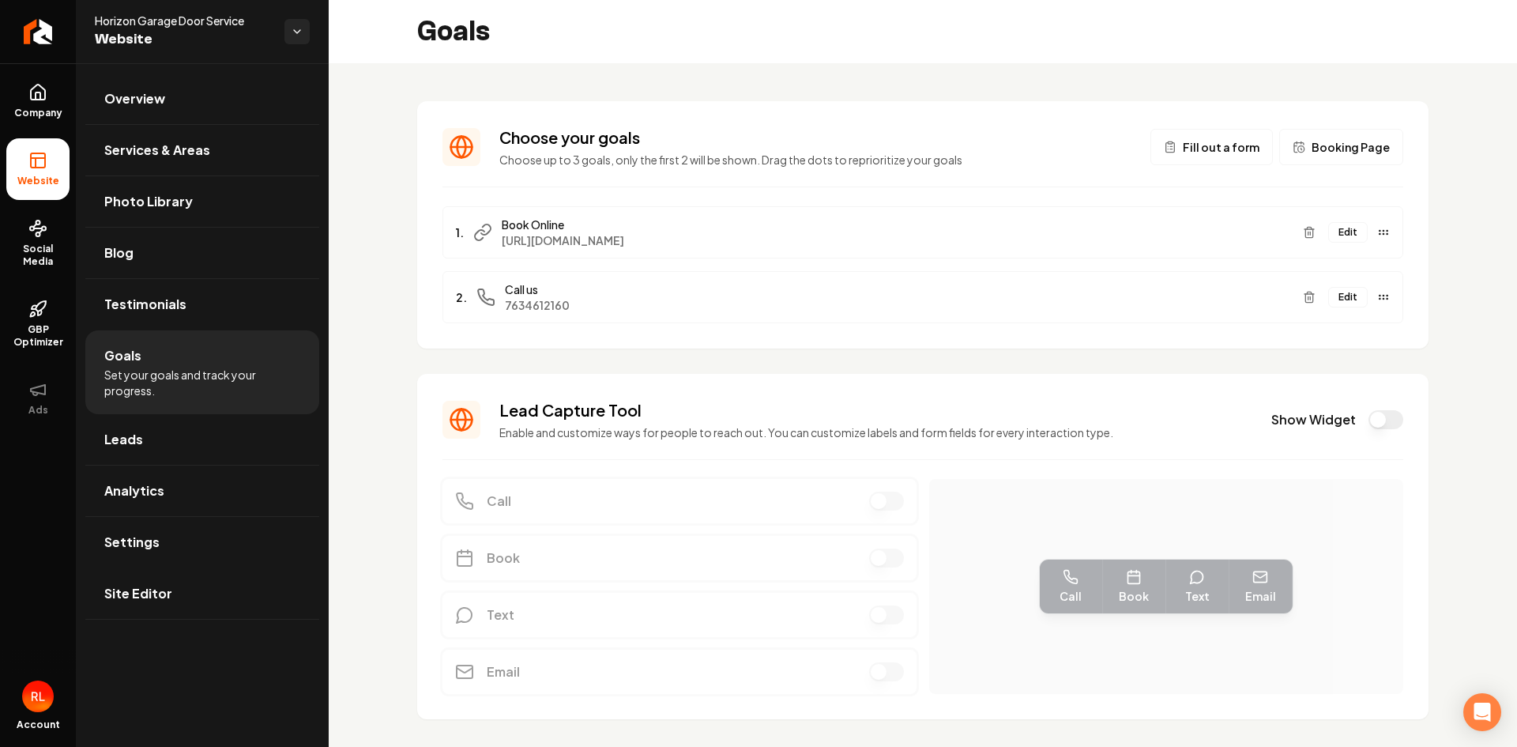
scroll to position [36, 0]
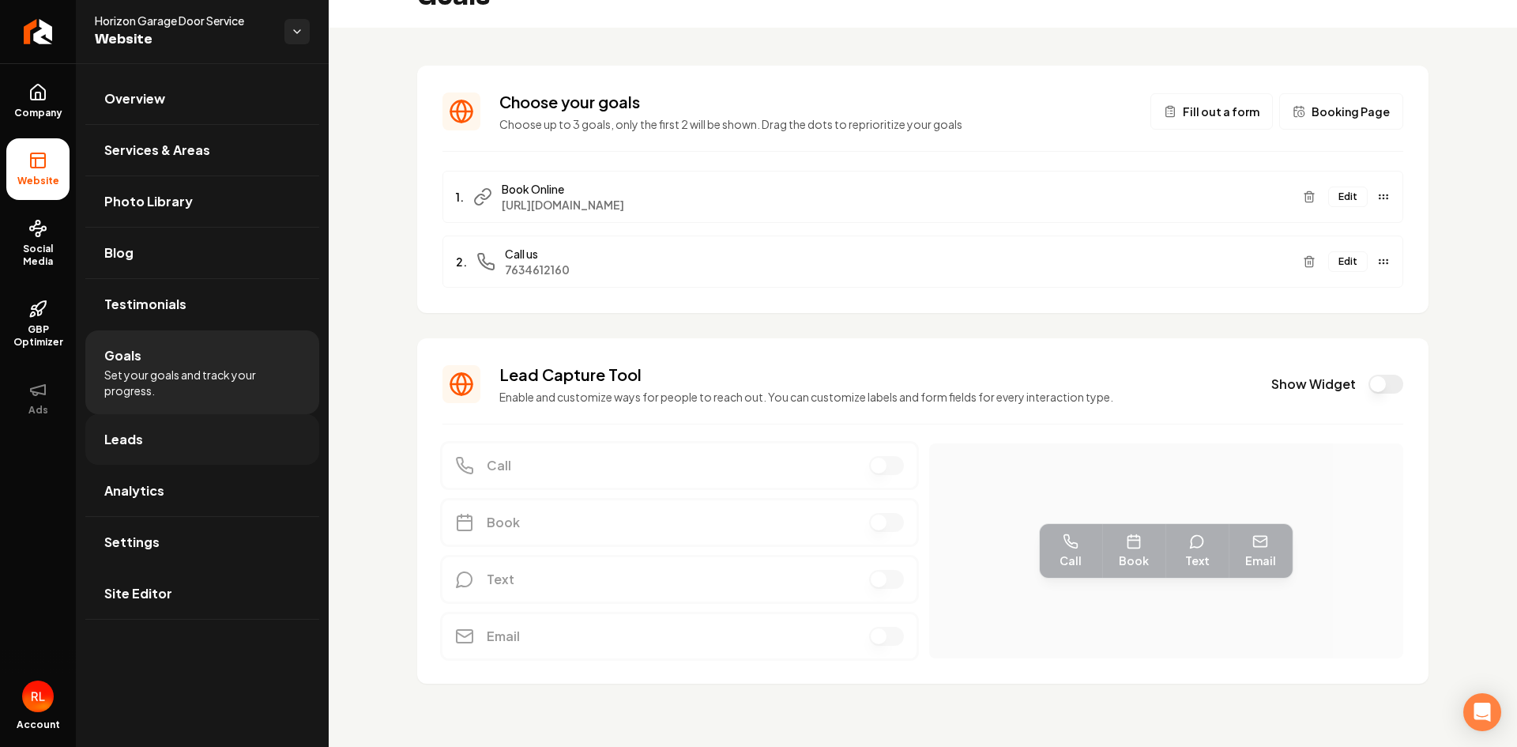
click at [143, 447] on link "Leads" at bounding box center [202, 439] width 234 height 51
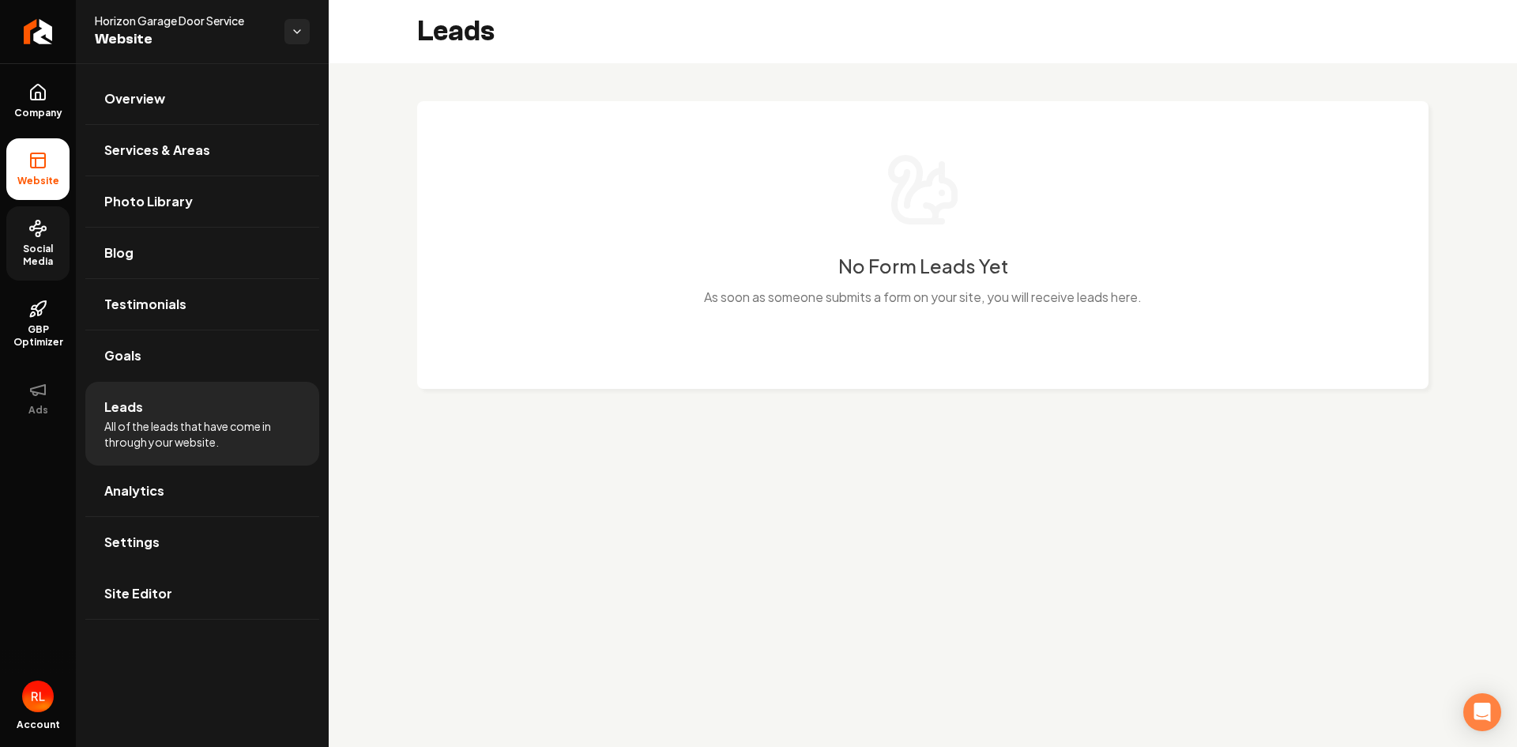
click at [47, 248] on span "Social Media" at bounding box center [37, 255] width 63 height 25
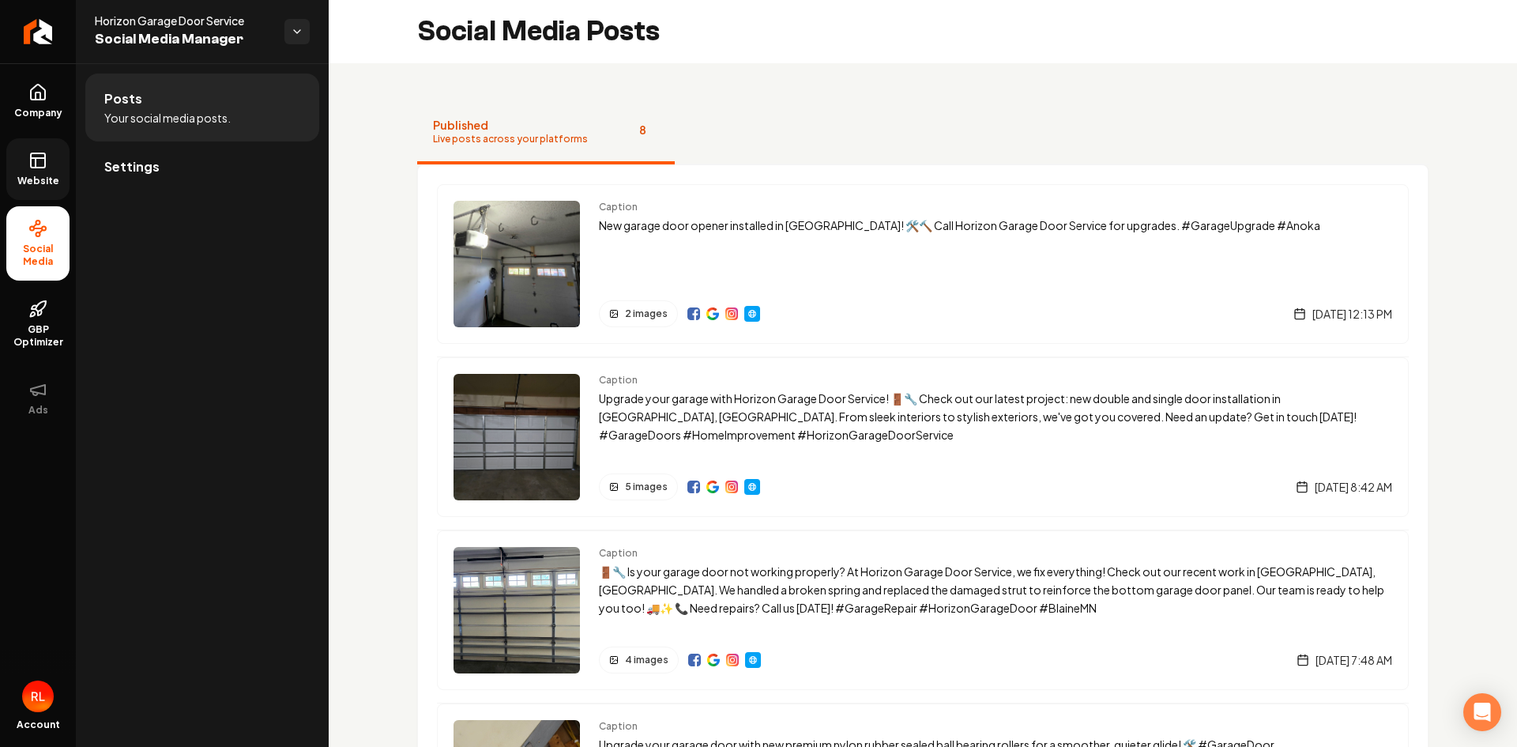
click at [30, 167] on icon at bounding box center [37, 160] width 19 height 19
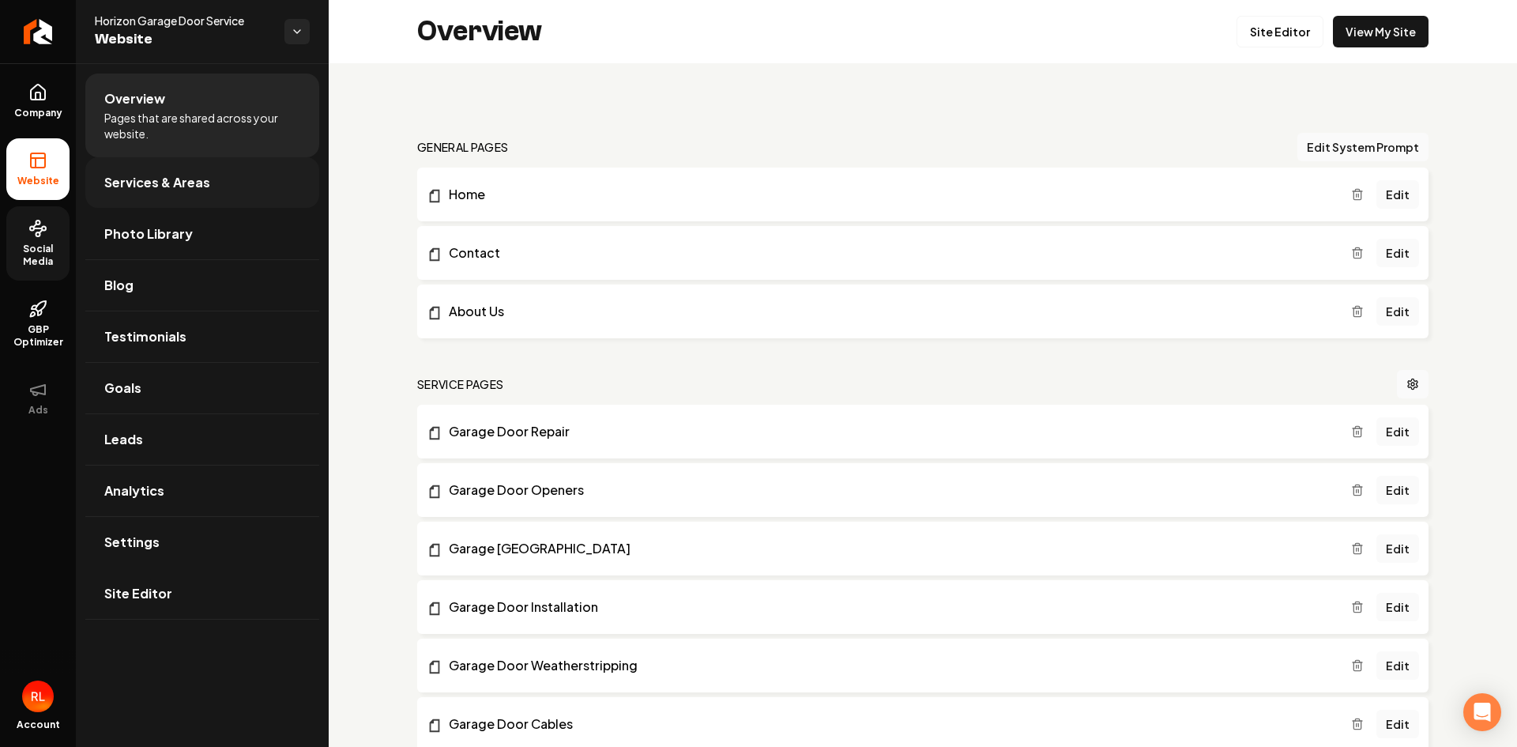
click at [168, 179] on span "Services & Areas" at bounding box center [157, 182] width 106 height 19
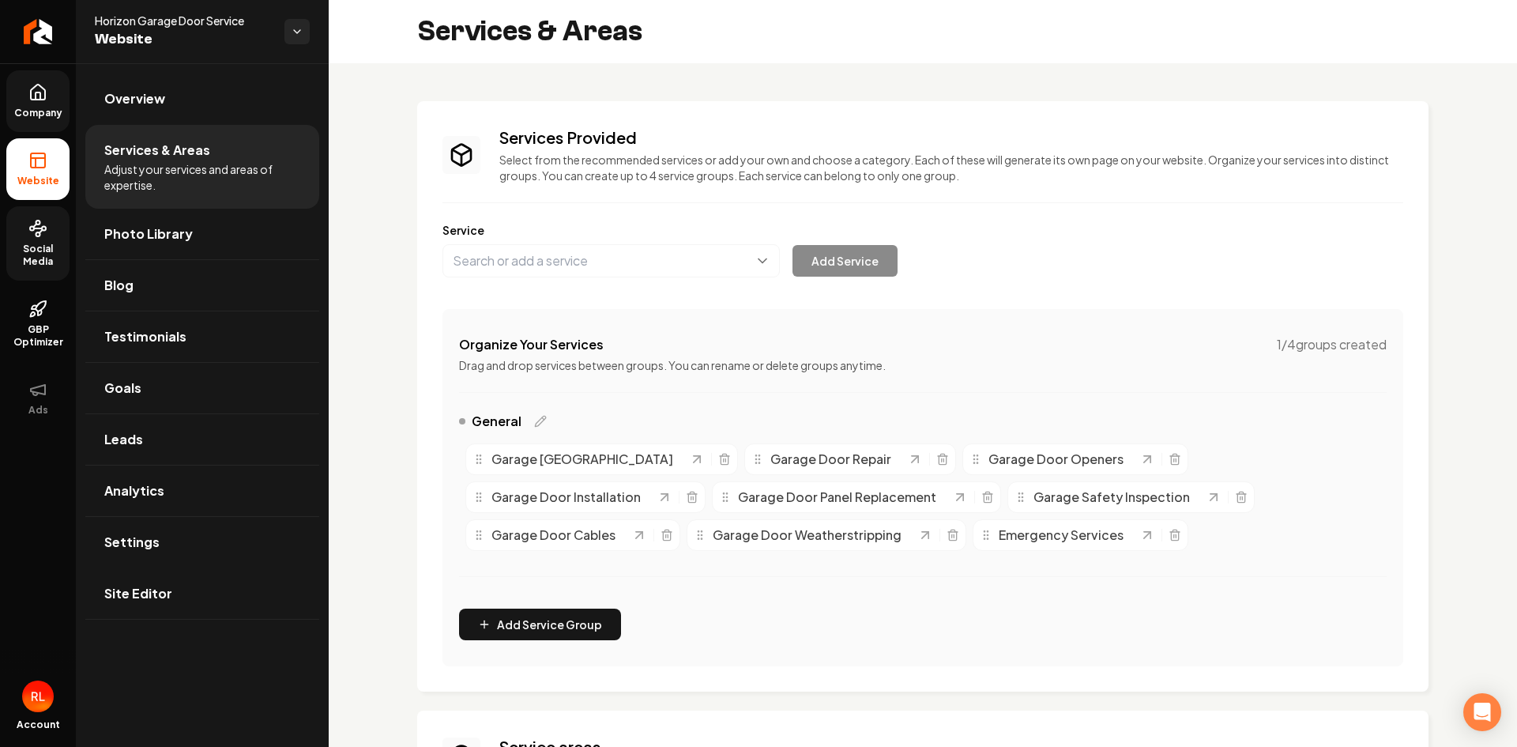
click at [34, 97] on icon at bounding box center [37, 92] width 19 height 19
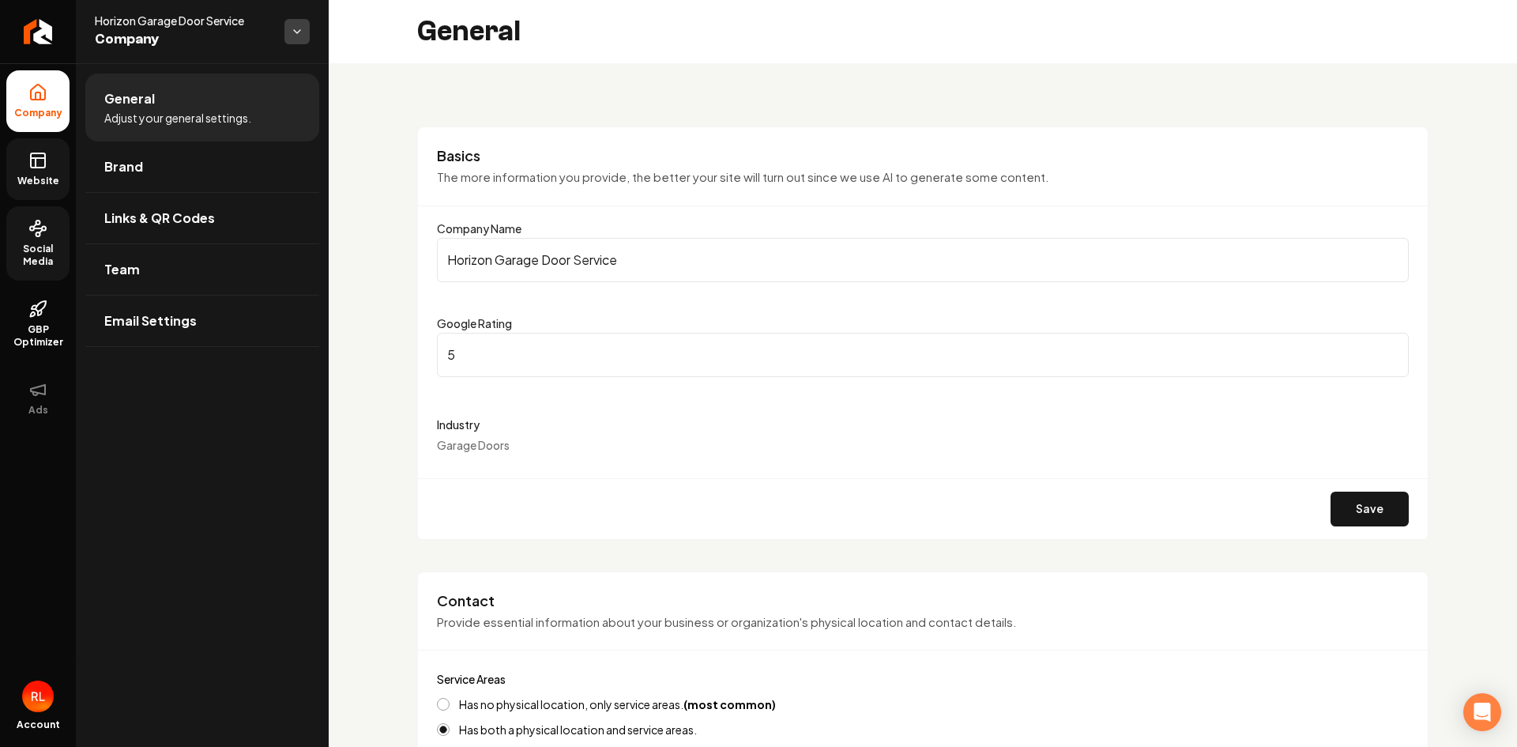
click at [304, 25] on html "Company Website Social Media GBP Optimizer Ads Account Horizon Garage Door Serv…" at bounding box center [758, 373] width 1517 height 747
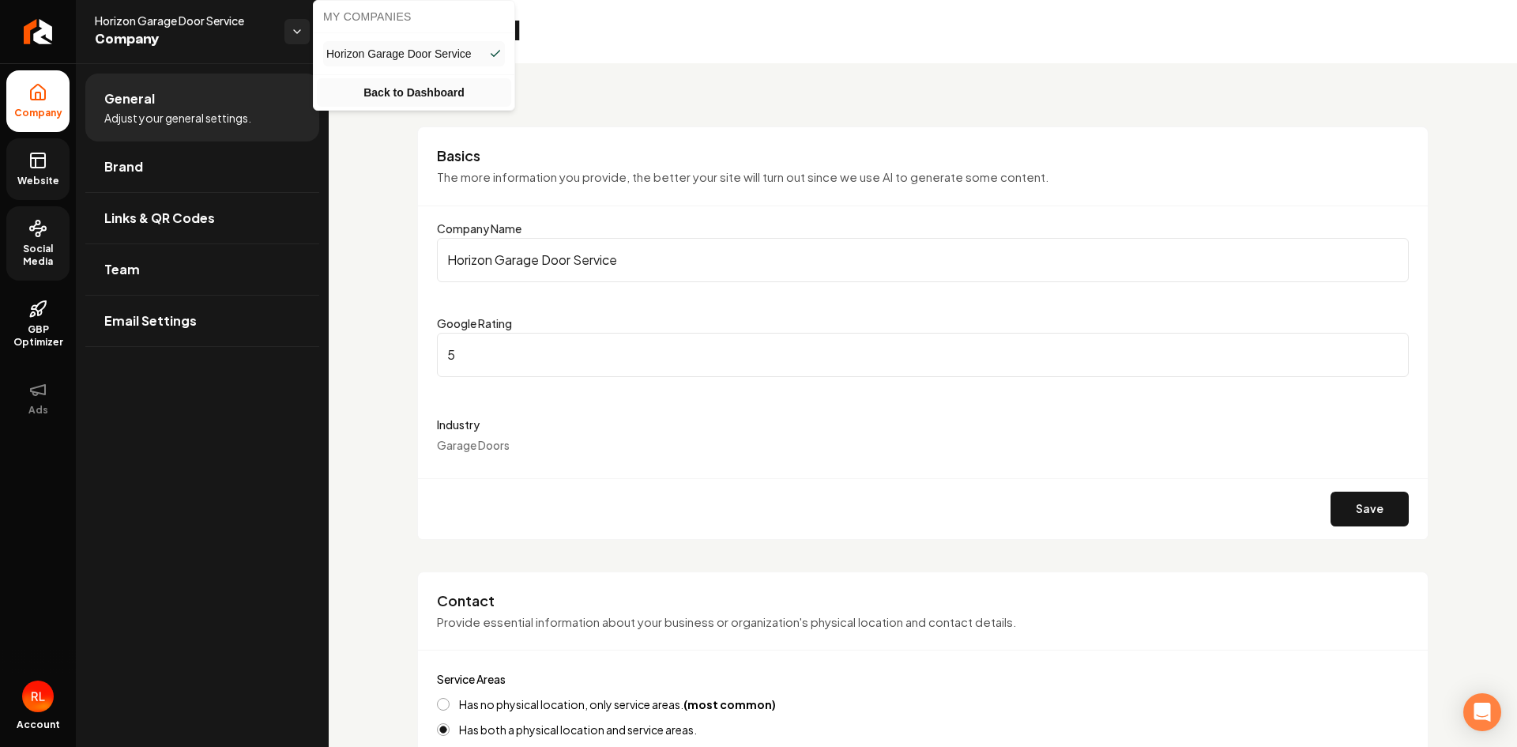
click at [388, 88] on link "Back to Dashboard" at bounding box center [414, 92] width 194 height 28
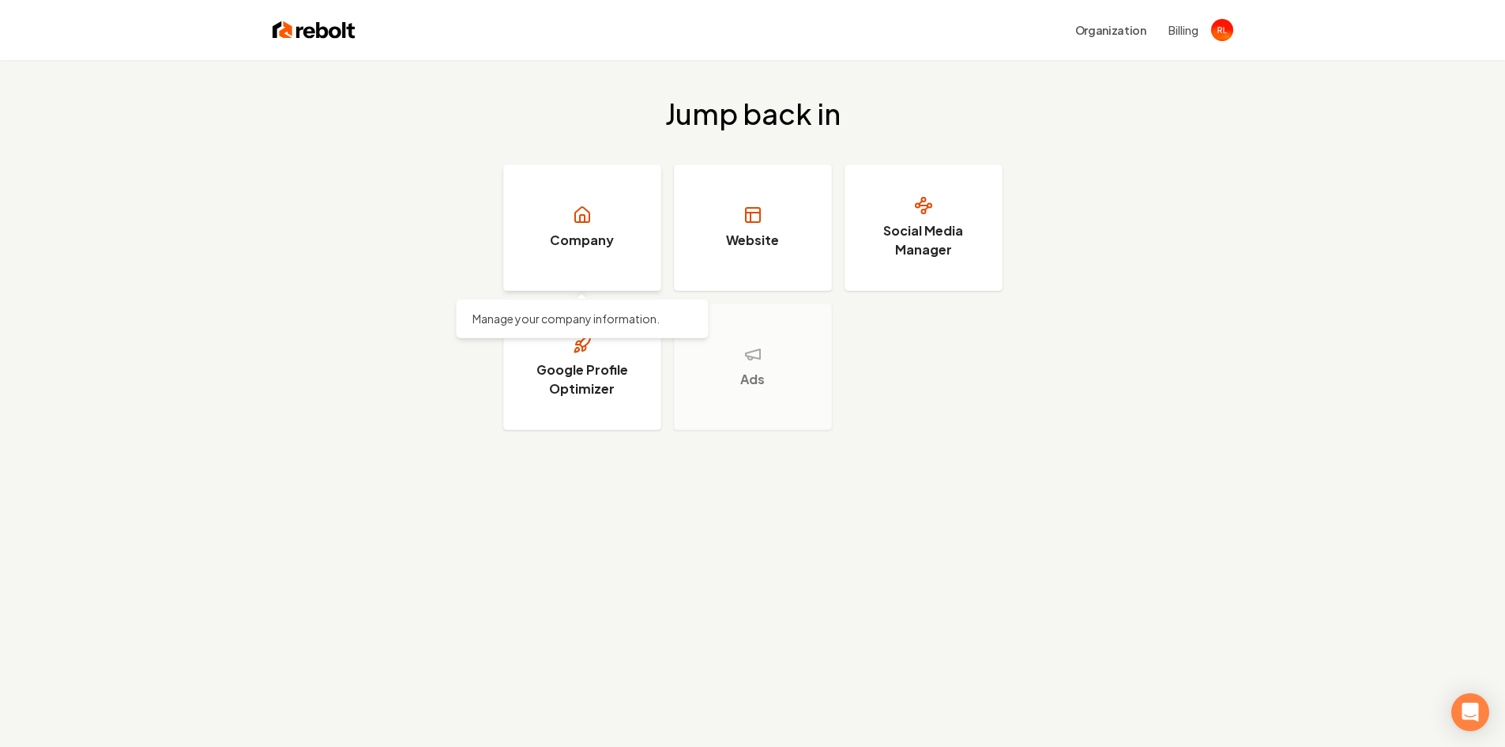
click at [565, 229] on link "Company" at bounding box center [582, 227] width 158 height 126
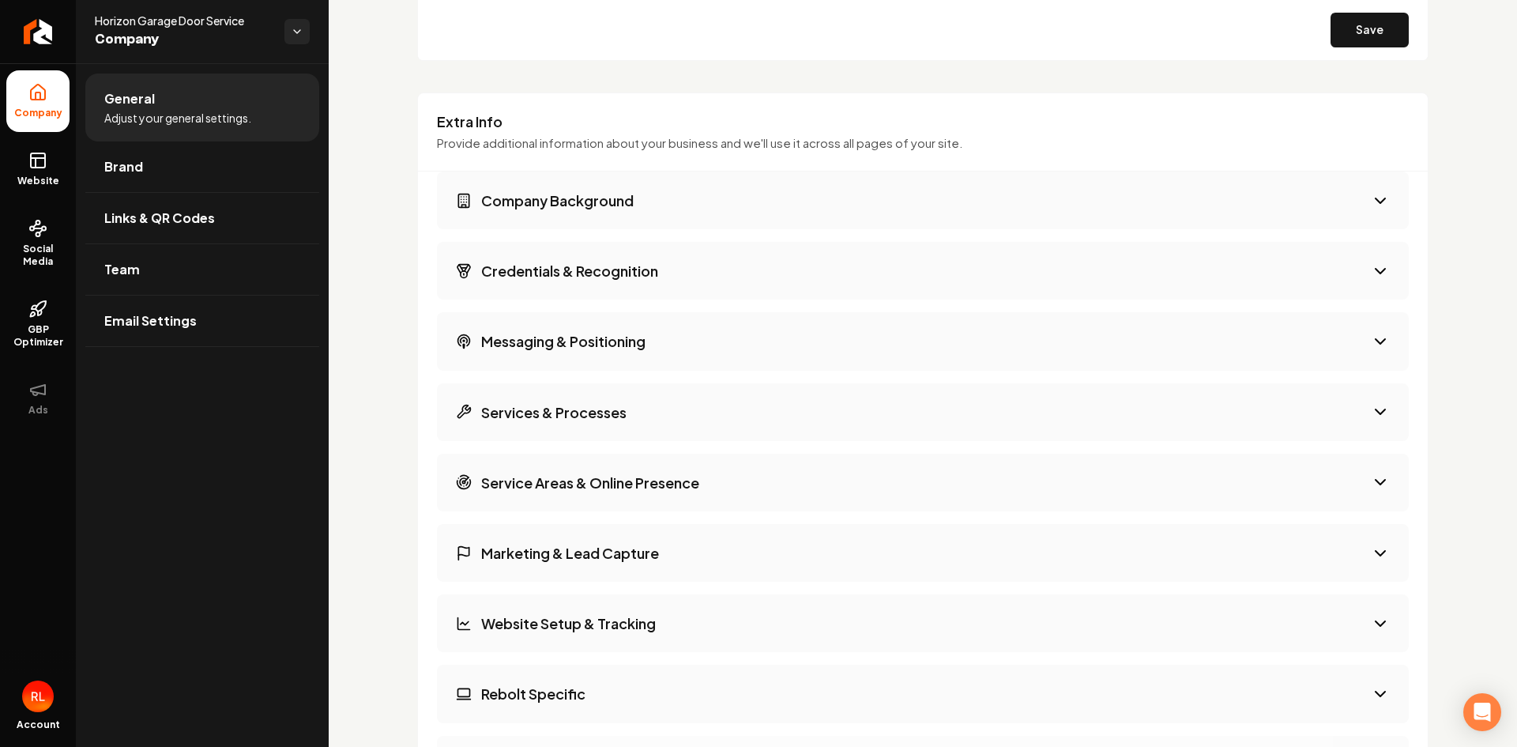
scroll to position [2108, 0]
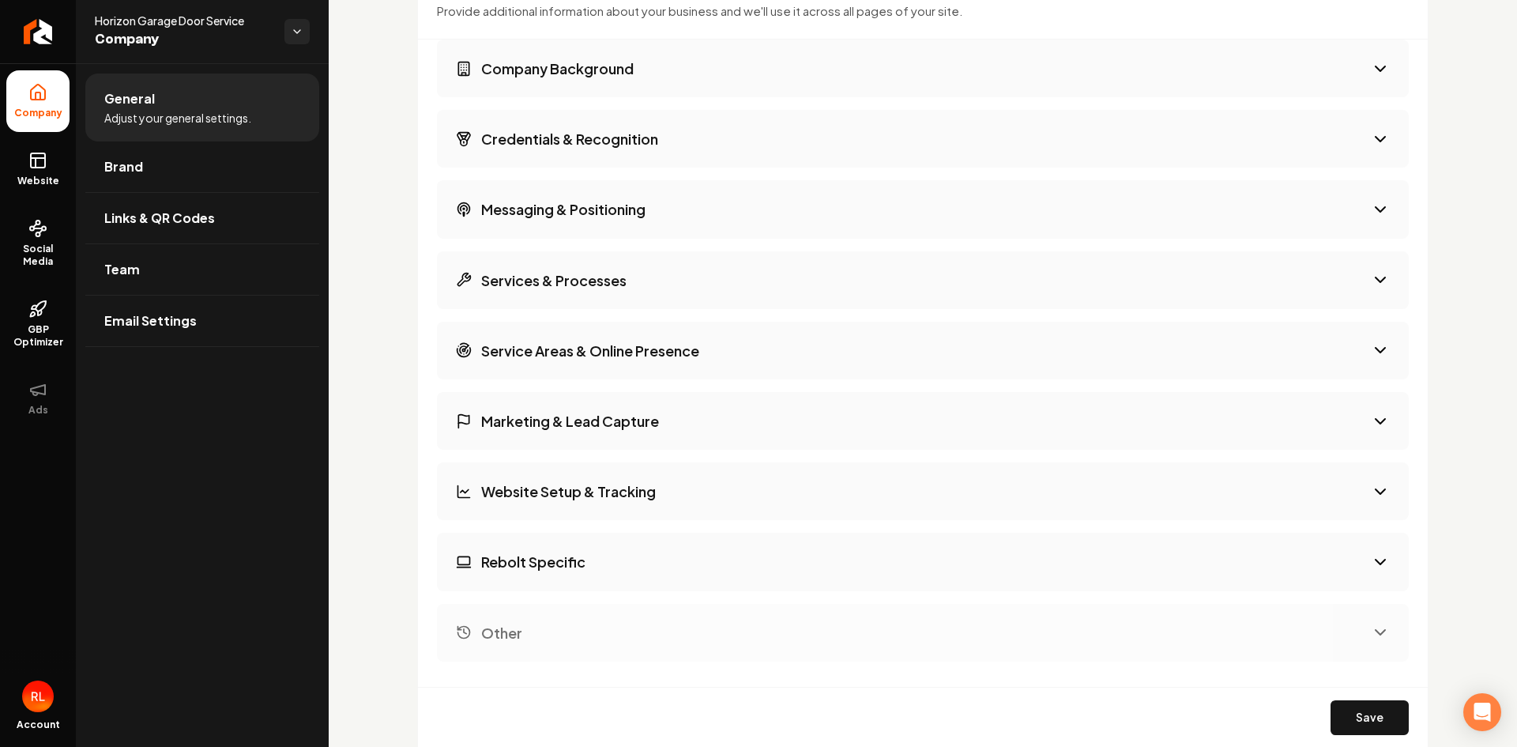
click at [1376, 489] on icon "Main content area" at bounding box center [1380, 491] width 9 height 5
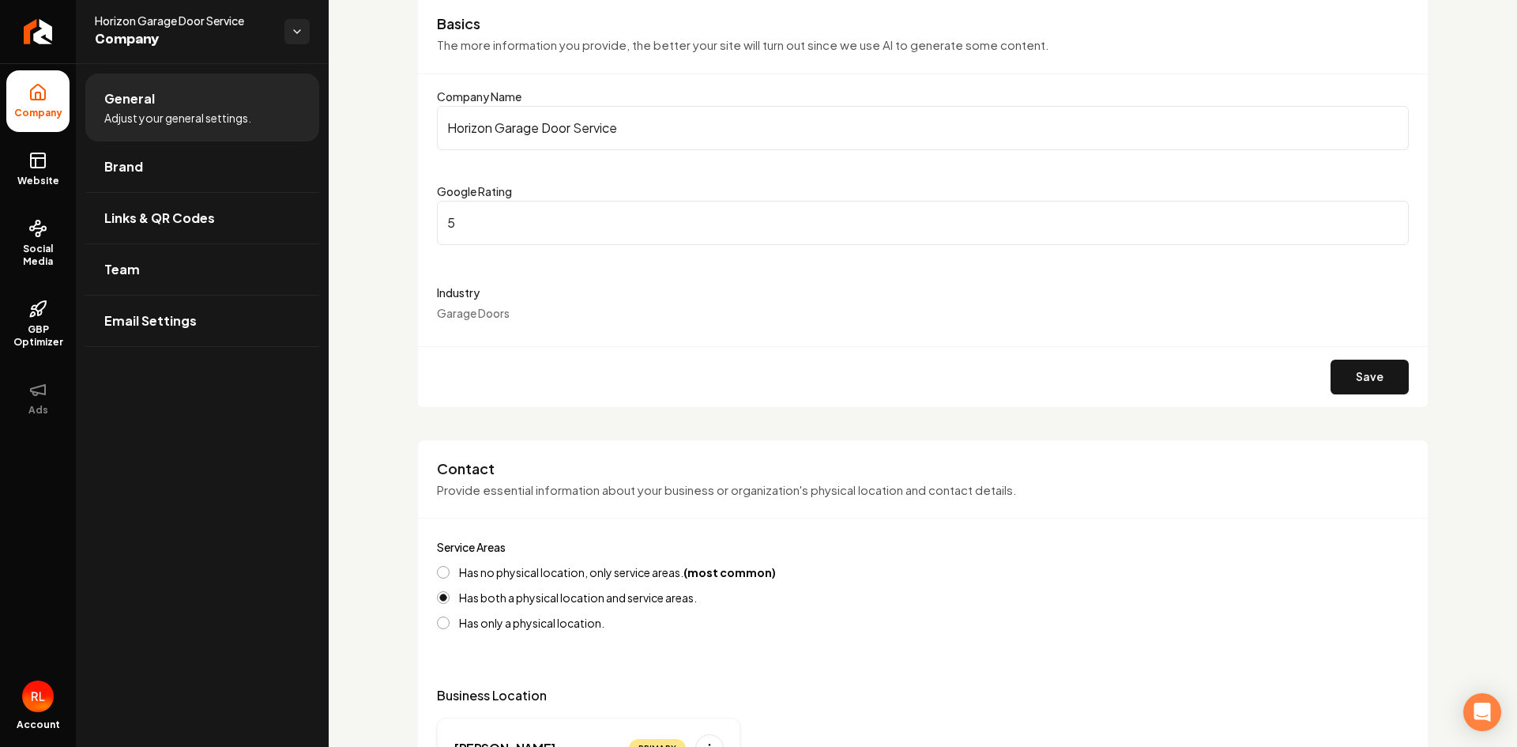
scroll to position [0, 0]
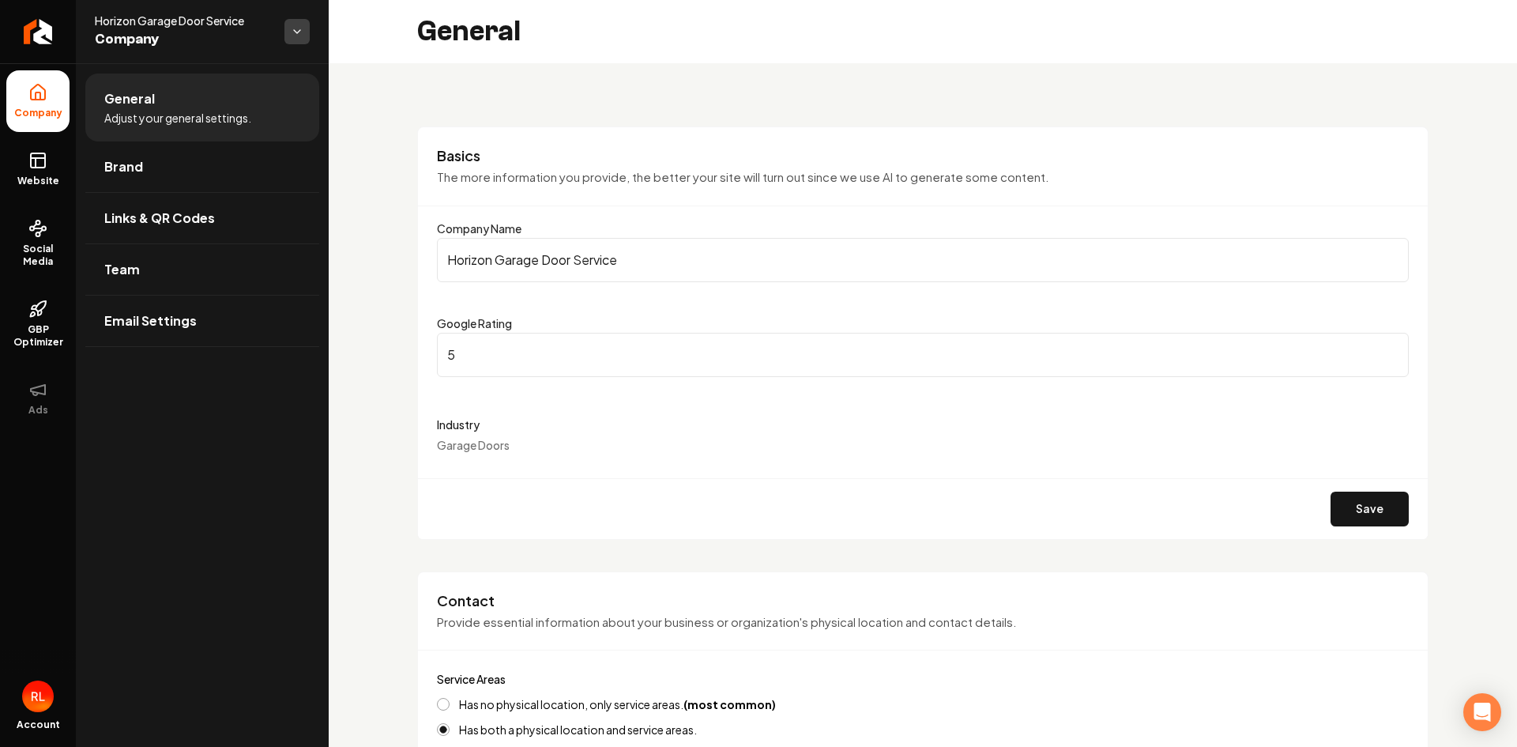
click at [303, 32] on html "Company Website Social Media GBP Optimizer Ads Account Horizon Garage Door Serv…" at bounding box center [758, 373] width 1517 height 747
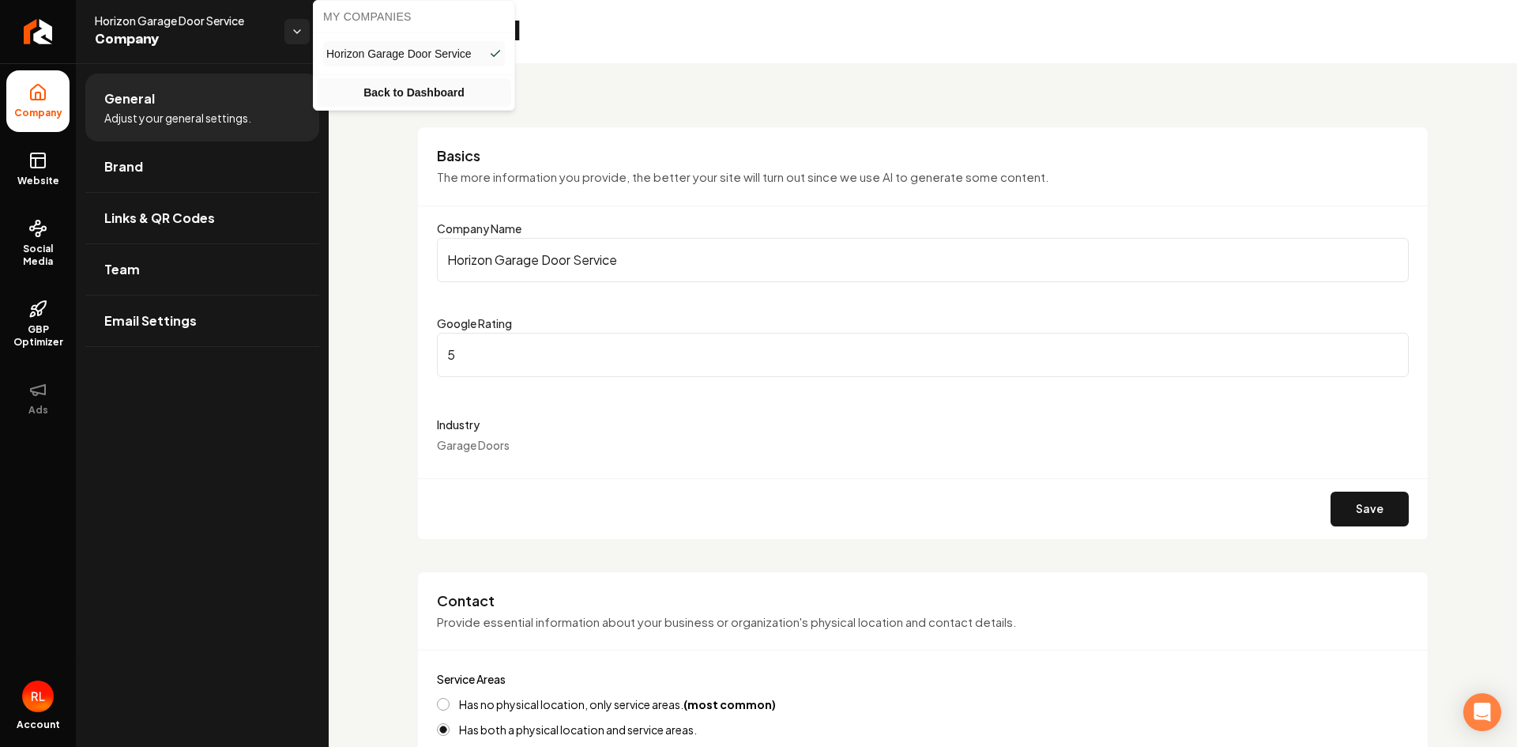
click at [394, 98] on link "Back to Dashboard" at bounding box center [414, 92] width 194 height 28
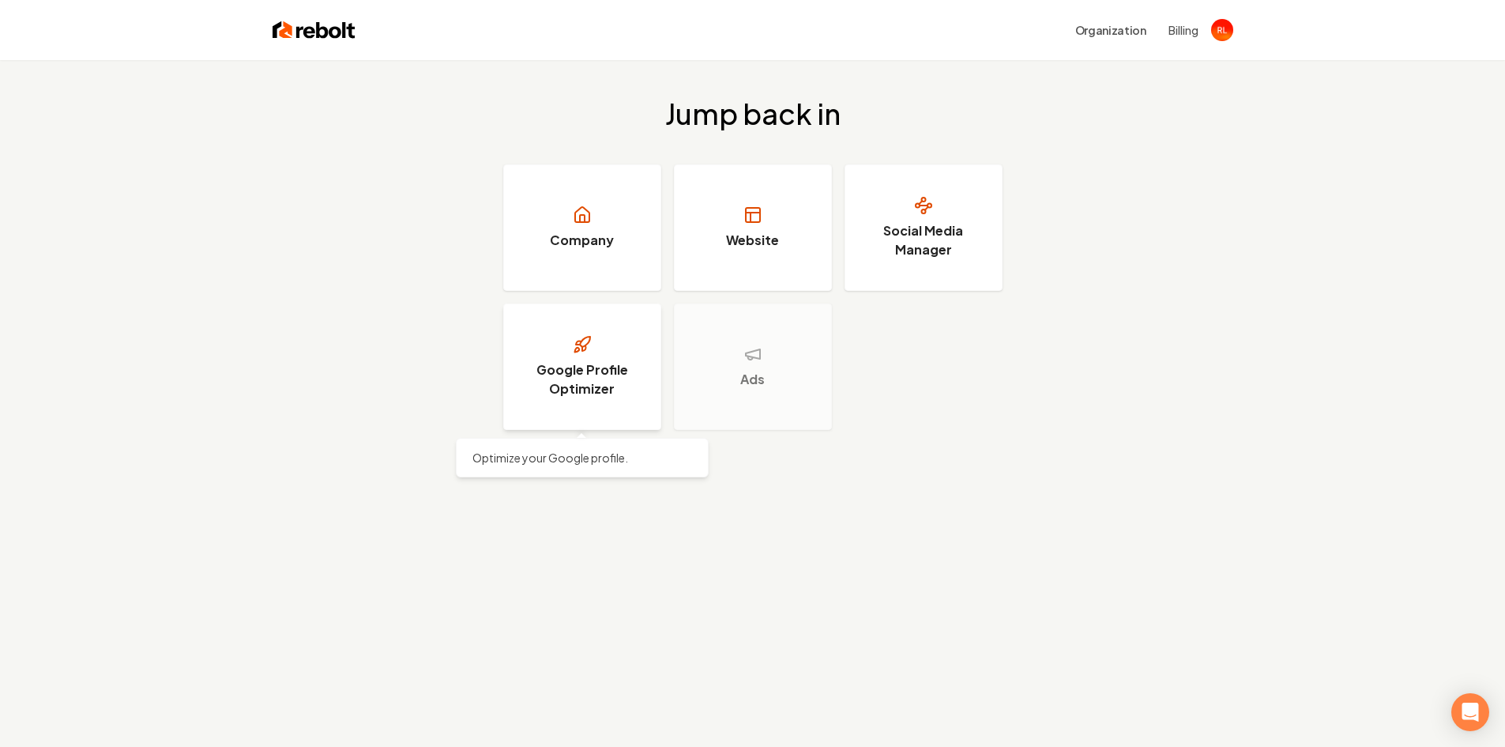
click at [563, 374] on h3 "Google Profile Optimizer" at bounding box center [582, 379] width 119 height 38
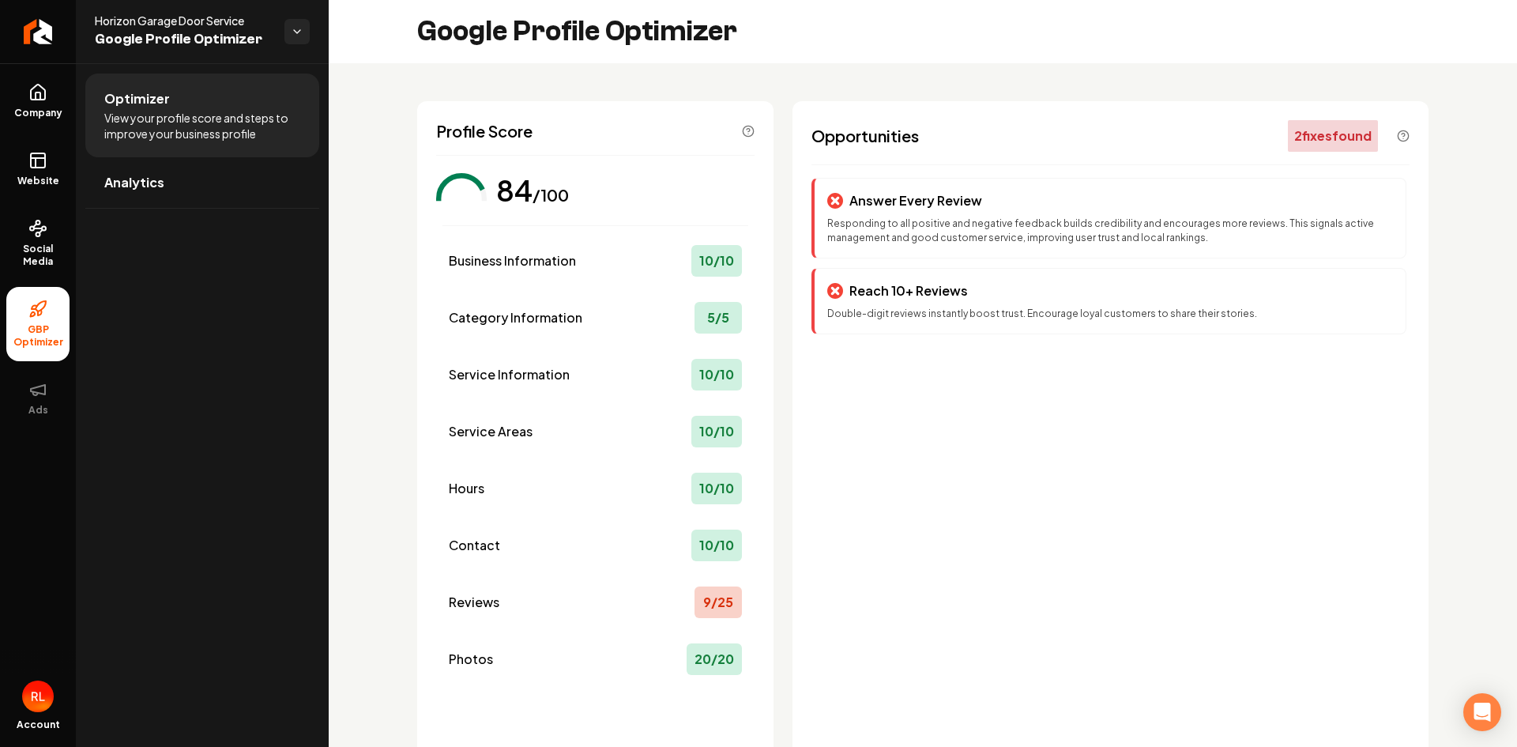
click at [1324, 135] on div "2 fix es found" at bounding box center [1333, 136] width 90 height 32
click at [1397, 133] on icon "Main content area" at bounding box center [1403, 136] width 13 height 13
click at [1288, 145] on div "2 fix es found" at bounding box center [1333, 136] width 90 height 32
